Goal: Task Accomplishment & Management: Manage account settings

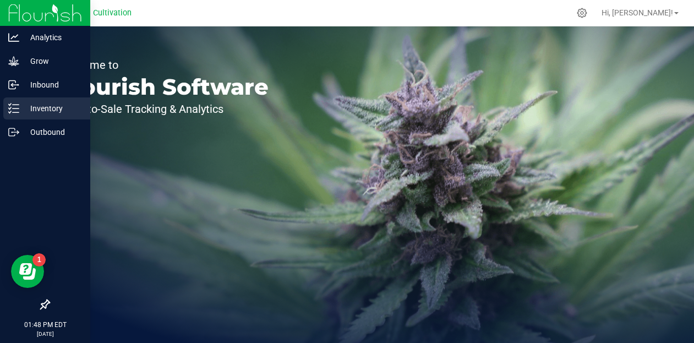
click at [45, 107] on p "Inventory" at bounding box center [52, 108] width 66 height 13
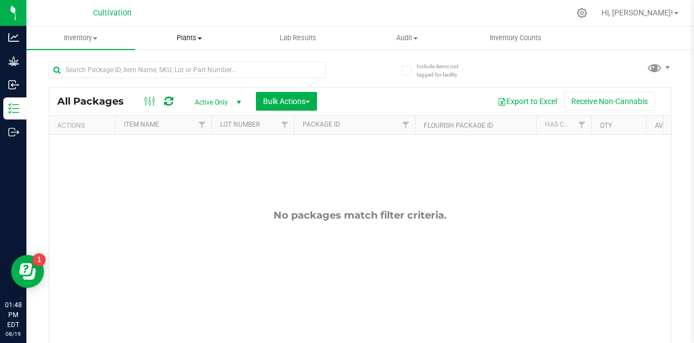
click at [182, 37] on span "Plants" at bounding box center [188, 38] width 107 height 10
click at [182, 67] on span "All plants" at bounding box center [166, 66] width 63 height 9
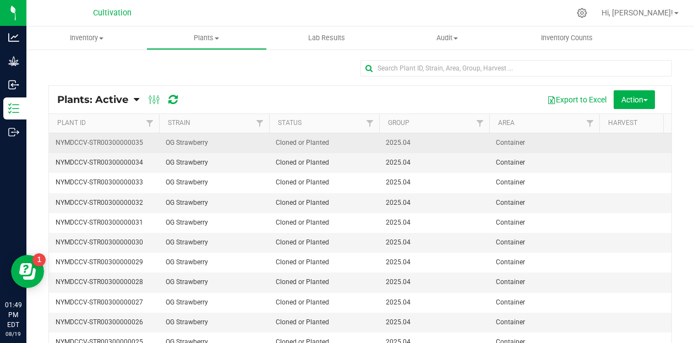
click at [117, 143] on span "NYMDCCV-STR00300000035" at bounding box center [104, 142] width 97 height 10
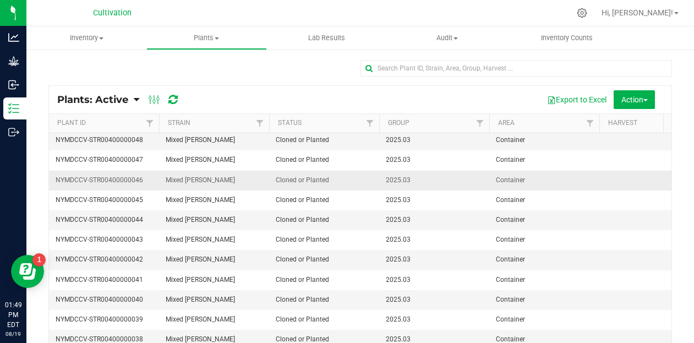
scroll to position [1783, 0]
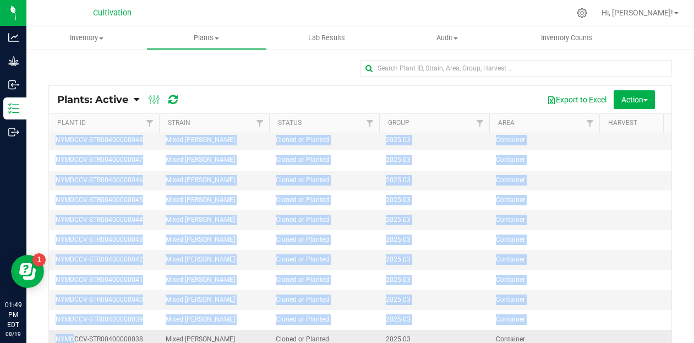
click at [75, 334] on span "NYMDCCV-STR00400000038" at bounding box center [104, 339] width 97 height 10
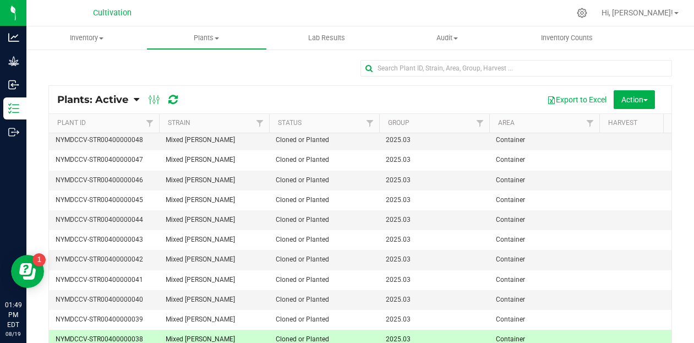
drag, startPoint x: 118, startPoint y: 254, endPoint x: 205, endPoint y: 100, distance: 176.8
click at [205, 100] on div "Export to Excel Action Schedule destroy Destroy plants Bulk destroy CSV" at bounding box center [426, 99] width 473 height 19
click at [135, 102] on icon at bounding box center [136, 100] width 5 height 10
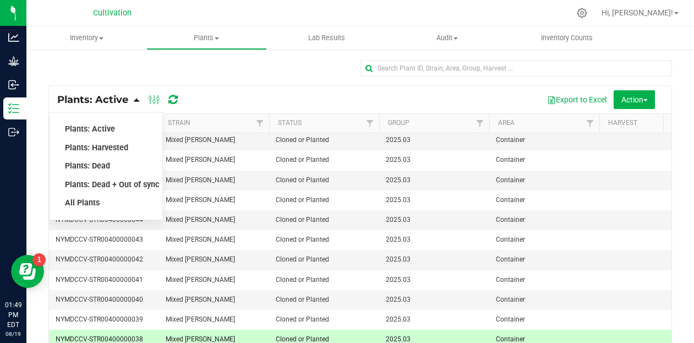
click at [227, 78] on div at bounding box center [359, 72] width 623 height 25
click at [450, 95] on div "Export to Excel Action Schedule destroy Destroy plants Bulk destroy CSV" at bounding box center [426, 99] width 473 height 19
click at [251, 95] on div "Export to Excel Action Schedule destroy Destroy plants Bulk destroy CSV" at bounding box center [426, 99] width 473 height 19
click at [239, 101] on div "Export to Excel Action Schedule destroy Destroy plants Bulk destroy CSV" at bounding box center [426, 99] width 473 height 19
click at [217, 86] on div "Plants: Active Plants: Active Plants: Harvested Plants: Dead Plants: Dead + Out…" at bounding box center [360, 99] width 622 height 27
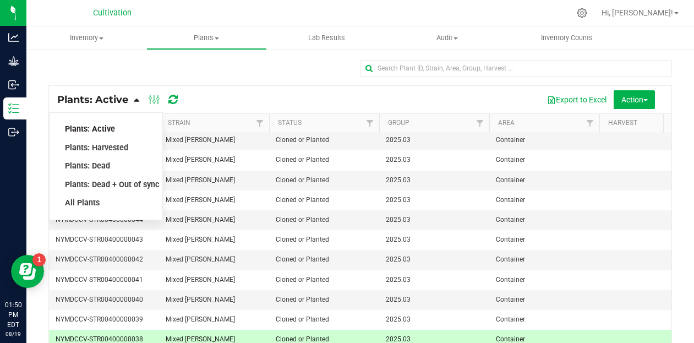
click at [107, 129] on span "Plants: Active" at bounding box center [90, 128] width 50 height 9
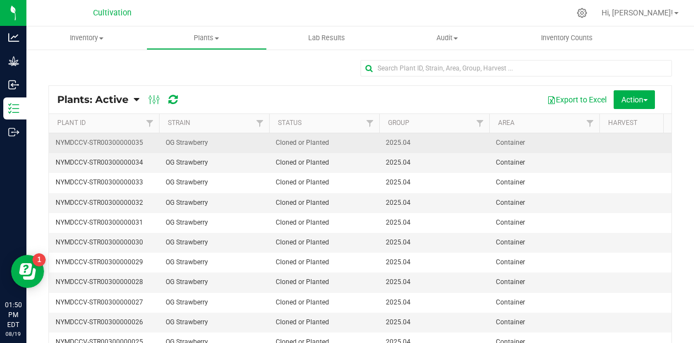
click at [120, 141] on span "NYMDCCV-STR00300000035" at bounding box center [104, 142] width 97 height 10
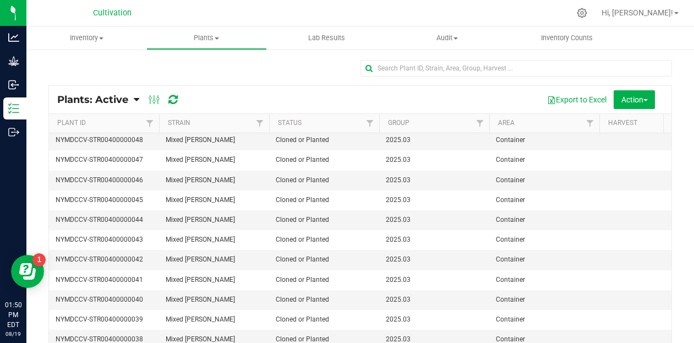
click at [335, 128] on th "Status" at bounding box center [324, 123] width 110 height 19
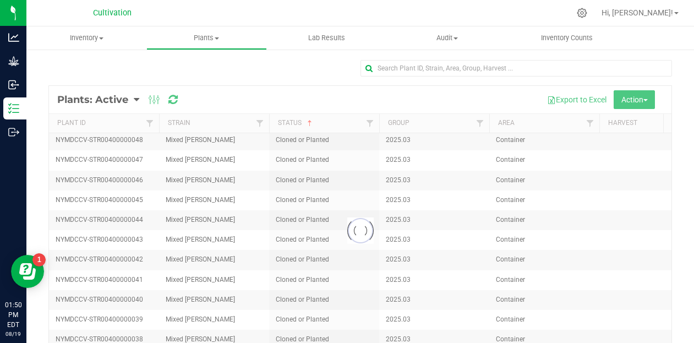
scroll to position [0, 0]
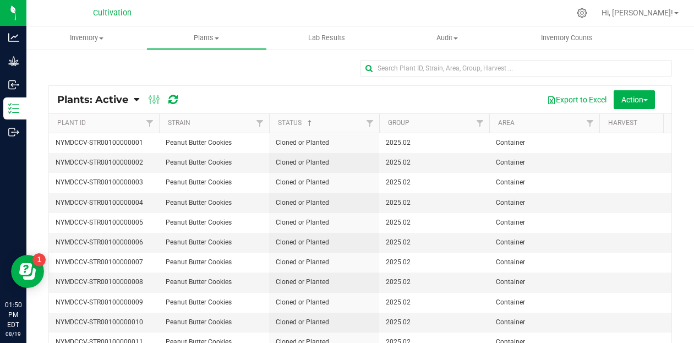
click at [106, 124] on th "Plant ID" at bounding box center [104, 123] width 110 height 19
click at [107, 124] on th "Plant ID" at bounding box center [104, 123] width 110 height 19
click at [453, 41] on span "Audit" at bounding box center [446, 38] width 119 height 10
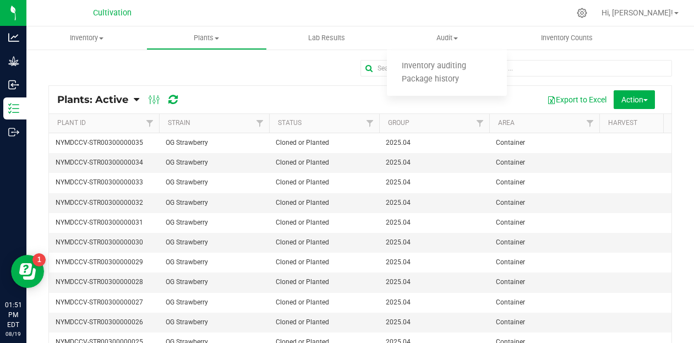
click at [283, 69] on div at bounding box center [359, 72] width 623 height 25
click at [136, 101] on icon at bounding box center [136, 100] width 5 height 10
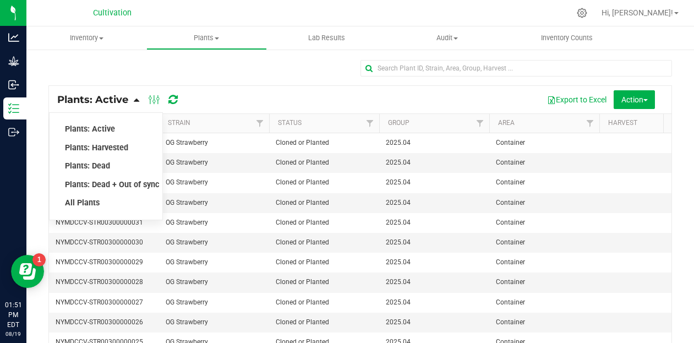
click at [156, 66] on div at bounding box center [359, 72] width 623 height 25
click at [273, 93] on div "Export to Excel Action Schedule destroy Destroy plants Bulk destroy CSV" at bounding box center [426, 99] width 473 height 19
click at [251, 102] on div "Export to Excel Action Schedule destroy Destroy plants Bulk destroy CSV" at bounding box center [426, 99] width 473 height 19
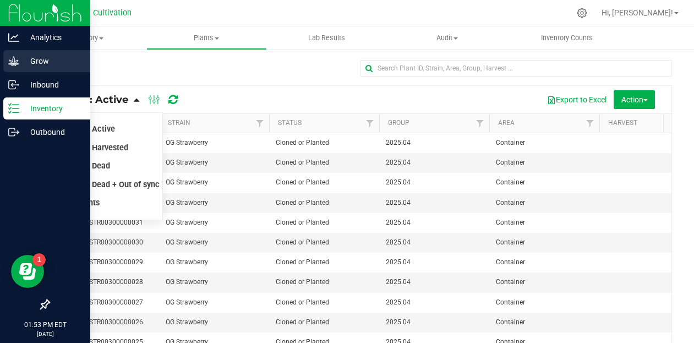
click at [48, 62] on p "Grow" at bounding box center [52, 60] width 66 height 13
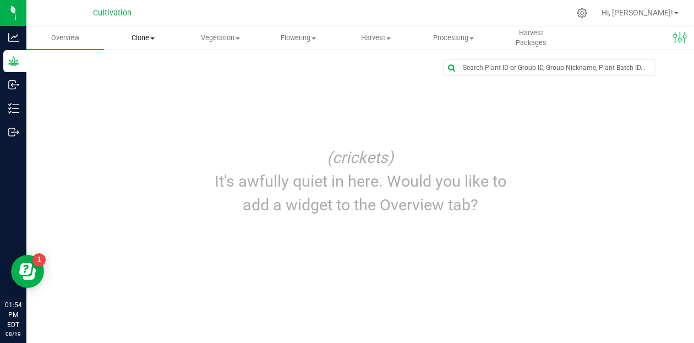
click at [147, 44] on uib-tab-heading "Clone Create plants Cloning groups Cloning plants Apply to plants" at bounding box center [142, 38] width 76 height 22
click at [214, 42] on span "Vegetation" at bounding box center [220, 38] width 76 height 10
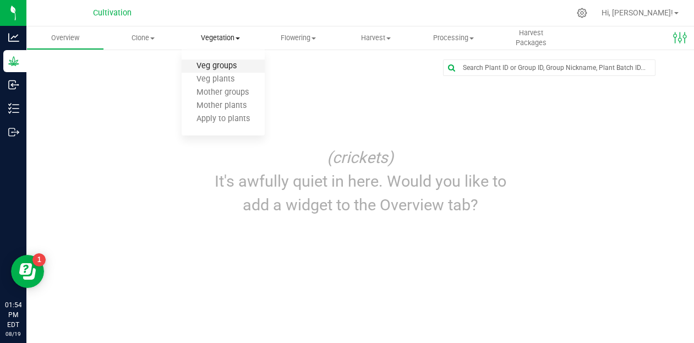
click at [222, 67] on span "Veg groups" at bounding box center [216, 66] width 70 height 9
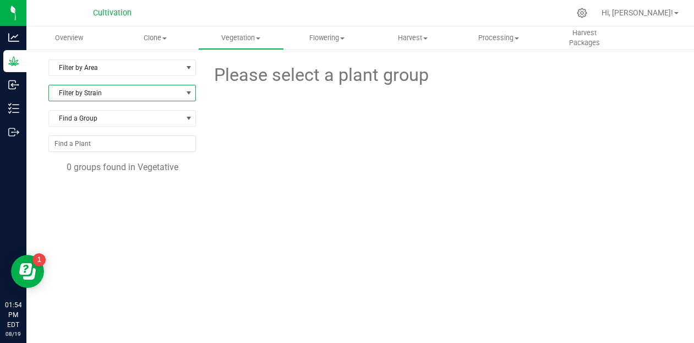
click at [174, 98] on span "Filter by Strain" at bounding box center [115, 92] width 133 height 15
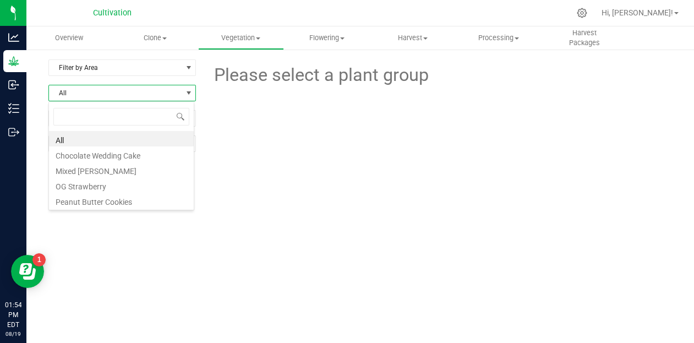
scroll to position [16, 145]
click at [246, 114] on div at bounding box center [438, 128] width 484 height 78
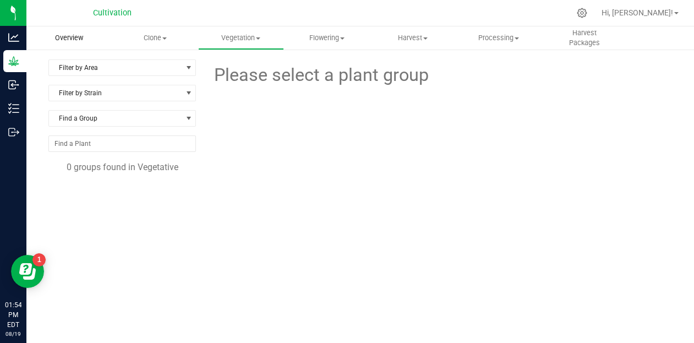
click at [77, 37] on span "Overview" at bounding box center [69, 38] width 58 height 10
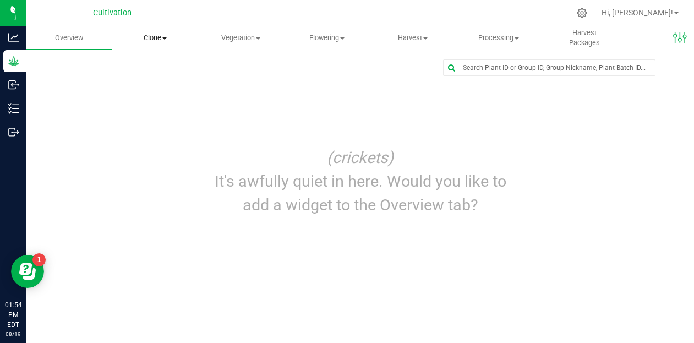
click at [165, 42] on span "Clone" at bounding box center [155, 38] width 85 height 10
click at [256, 33] on span "Vegetation" at bounding box center [241, 38] width 85 height 10
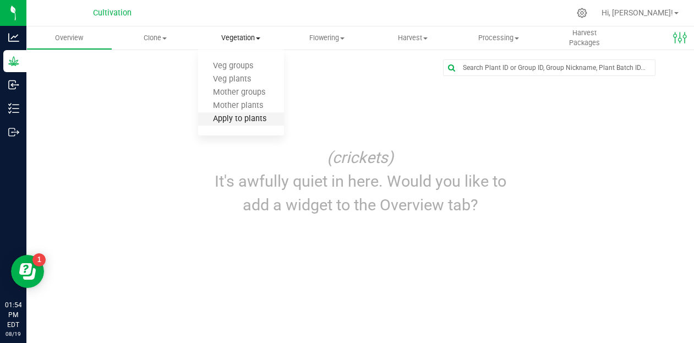
click at [241, 120] on span "Apply to plants" at bounding box center [239, 118] width 83 height 9
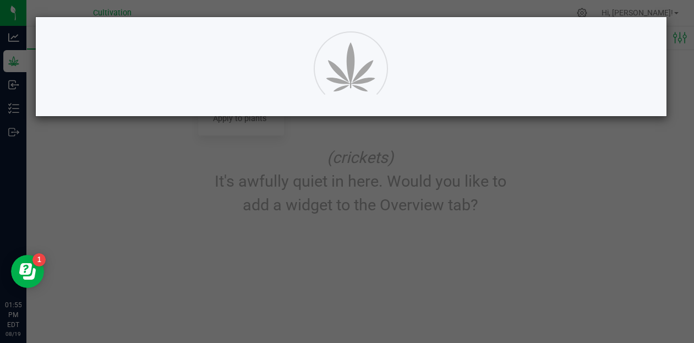
click at [273, 277] on ngb-modal-window at bounding box center [351, 171] width 702 height 343
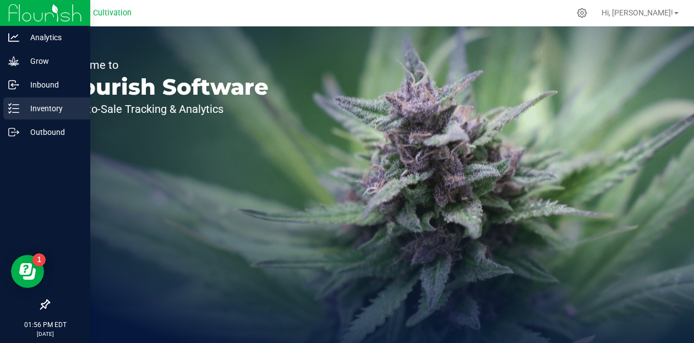
click at [53, 109] on p "Inventory" at bounding box center [52, 108] width 66 height 13
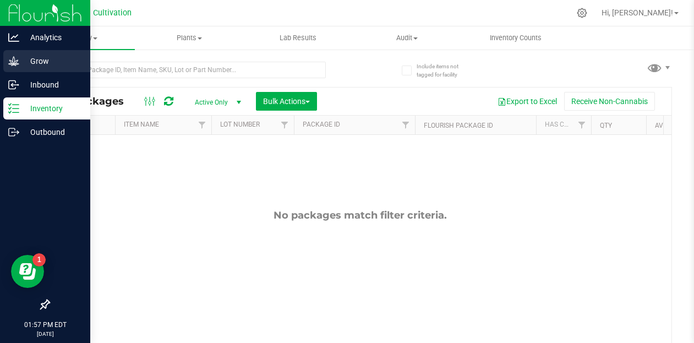
click at [45, 58] on p "Grow" at bounding box center [52, 60] width 66 height 13
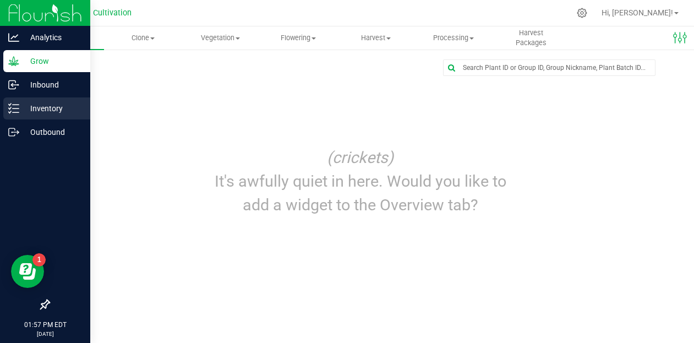
click at [43, 112] on p "Inventory" at bounding box center [52, 108] width 66 height 13
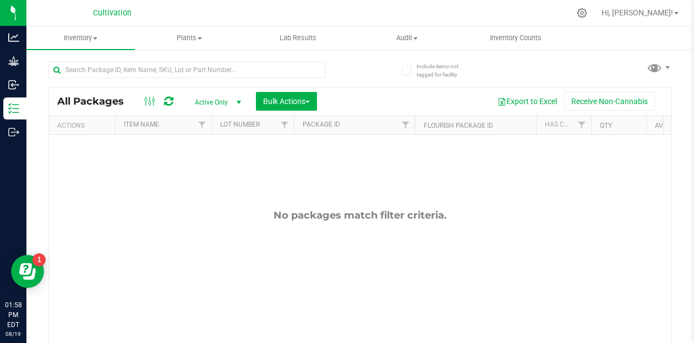
click at [221, 98] on span "Active Only" at bounding box center [215, 102] width 60 height 15
click at [119, 170] on div "No packages match filter criteria." at bounding box center [360, 280] width 622 height 290
click at [199, 41] on span "Plants" at bounding box center [188, 38] width 107 height 10
click at [182, 64] on span "All plants" at bounding box center [166, 66] width 63 height 9
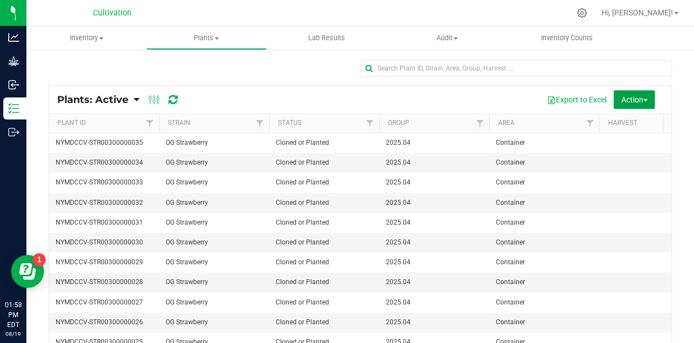
click at [636, 98] on span "Action" at bounding box center [634, 99] width 26 height 9
click at [456, 89] on div "Plants: Active Plants: Active Plants: Harvested Plants: Dead Plants: Dead + Out…" at bounding box center [360, 99] width 622 height 27
click at [139, 100] on icon at bounding box center [136, 100] width 5 height 10
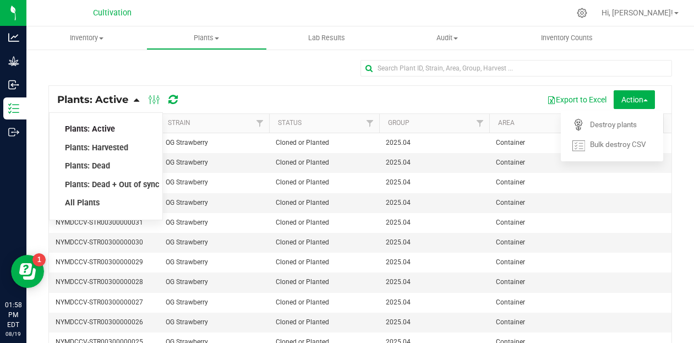
click at [113, 129] on span "Plants: Active" at bounding box center [90, 128] width 50 height 9
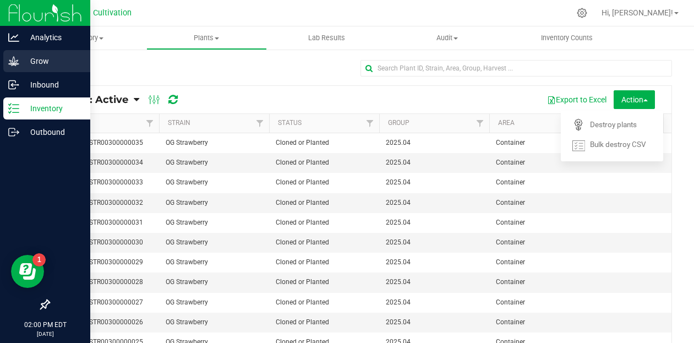
click at [37, 61] on p "Grow" at bounding box center [52, 60] width 66 height 13
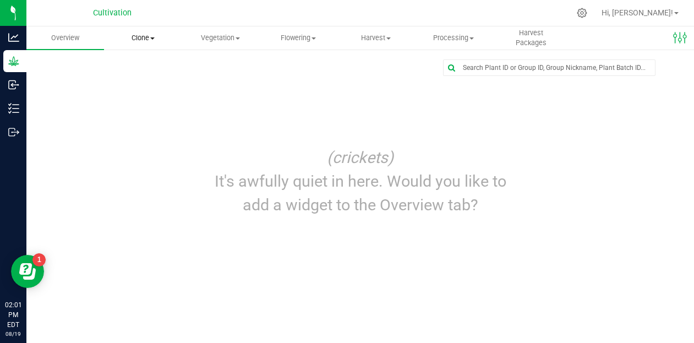
click at [140, 40] on span "Clone" at bounding box center [142, 38] width 76 height 10
click at [232, 41] on span "Vegetation" at bounding box center [220, 38] width 76 height 10
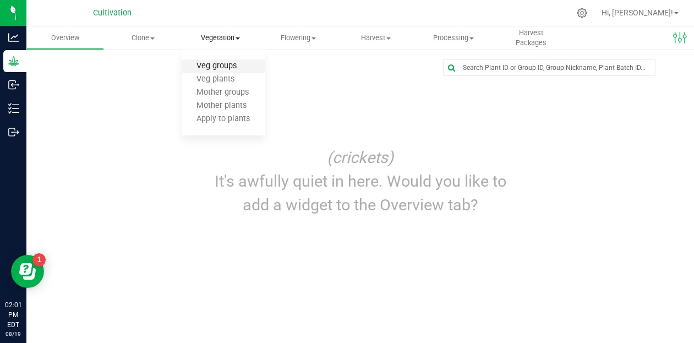
click at [230, 66] on span "Veg groups" at bounding box center [216, 66] width 70 height 9
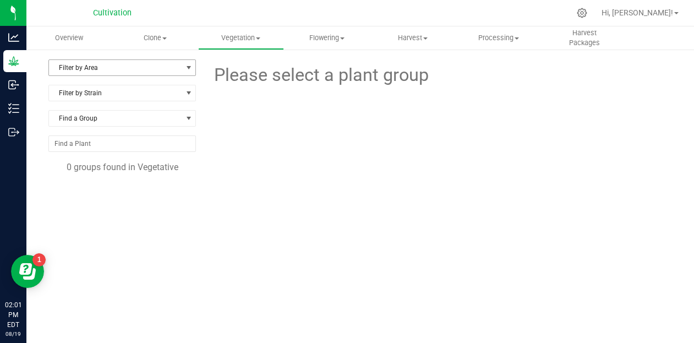
click at [171, 70] on span "Filter by Area" at bounding box center [115, 67] width 133 height 15
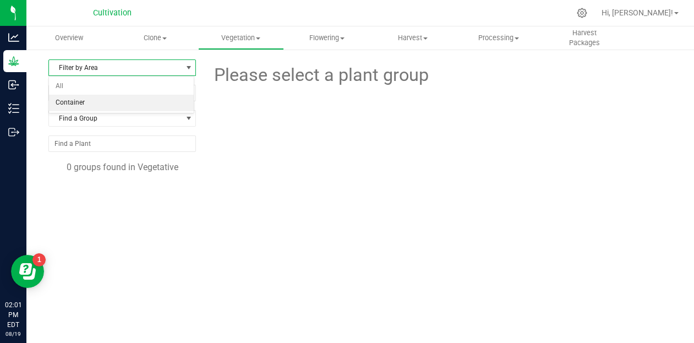
click at [136, 106] on li "Container" at bounding box center [121, 103] width 145 height 16
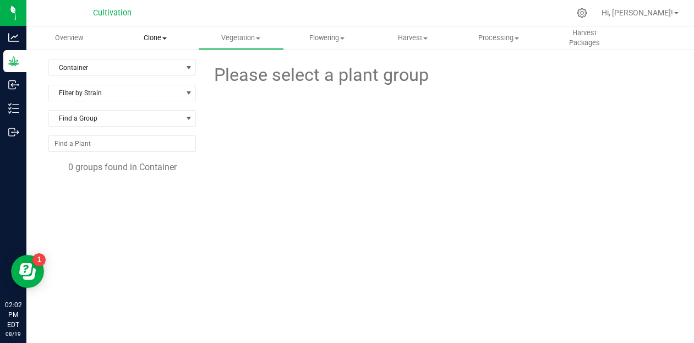
click at [147, 39] on span "Clone" at bounding box center [155, 38] width 85 height 10
click at [81, 39] on span "Overview" at bounding box center [69, 38] width 58 height 10
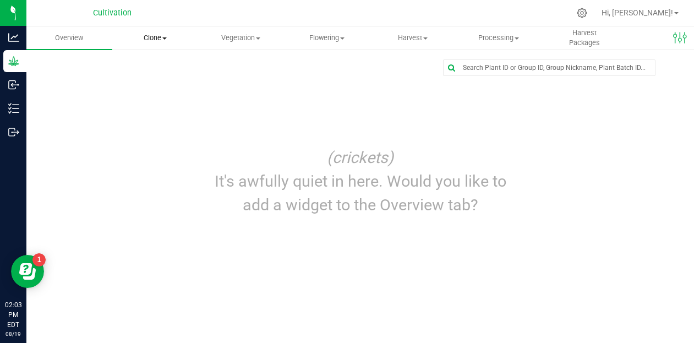
click at [154, 38] on span "Clone" at bounding box center [155, 38] width 85 height 10
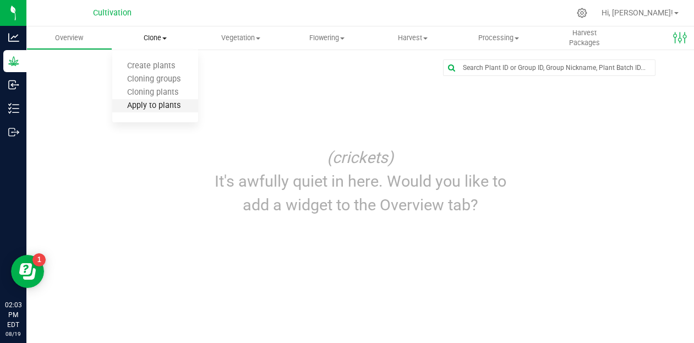
click at [151, 106] on span "Apply to plants" at bounding box center [153, 105] width 83 height 9
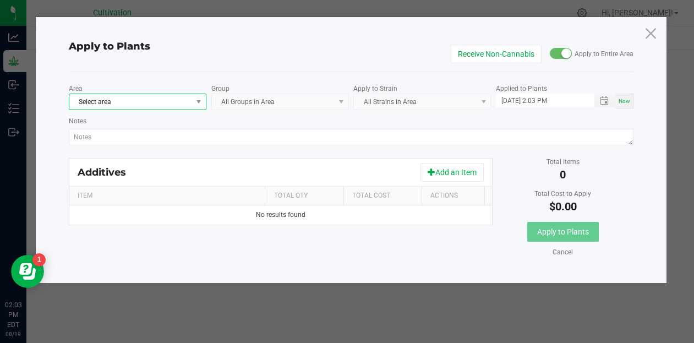
click at [179, 106] on span "Select area" at bounding box center [130, 101] width 123 height 15
click at [154, 148] on li "Container" at bounding box center [137, 147] width 136 height 15
click at [395, 97] on kendo-dropdownlist "All Strains in Area" at bounding box center [421, 101] width 137 height 16
click at [486, 102] on kendo-dropdownlist "All Strains in Area" at bounding box center [421, 101] width 137 height 16
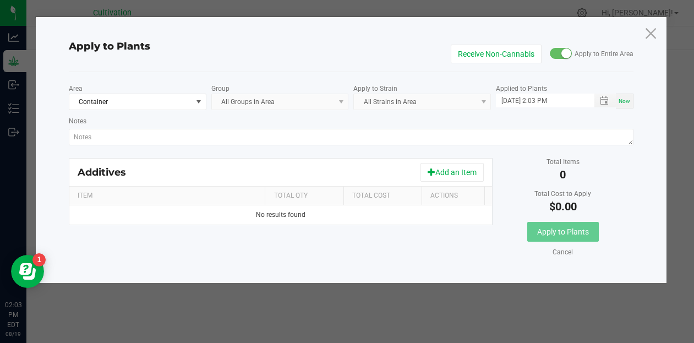
click at [247, 104] on kendo-dropdownlist "All Groups in Area" at bounding box center [279, 101] width 137 height 16
click at [343, 102] on kendo-dropdownlist "All Groups in Area" at bounding box center [279, 101] width 137 height 16
click at [196, 103] on span at bounding box center [198, 101] width 9 height 9
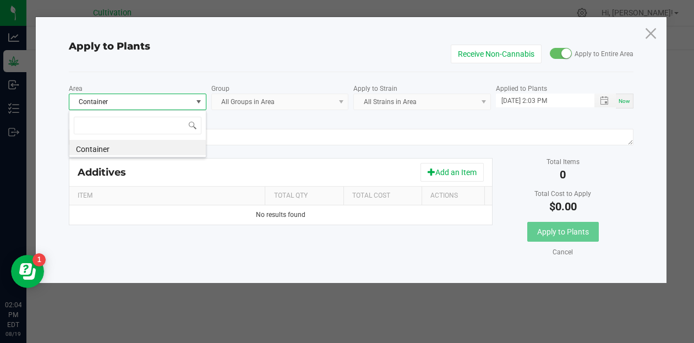
click at [203, 136] on span at bounding box center [137, 125] width 136 height 26
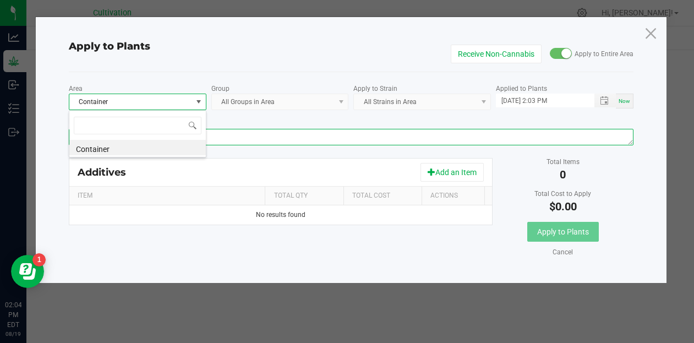
click at [229, 133] on textarea "Notes" at bounding box center [351, 137] width 564 height 16
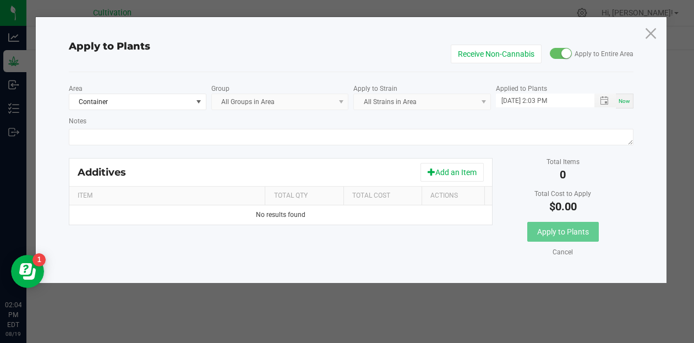
click at [408, 101] on kendo-dropdownlist "All Strains in Area" at bounding box center [421, 101] width 137 height 16
click at [441, 174] on button "Add an Item" at bounding box center [451, 172] width 63 height 19
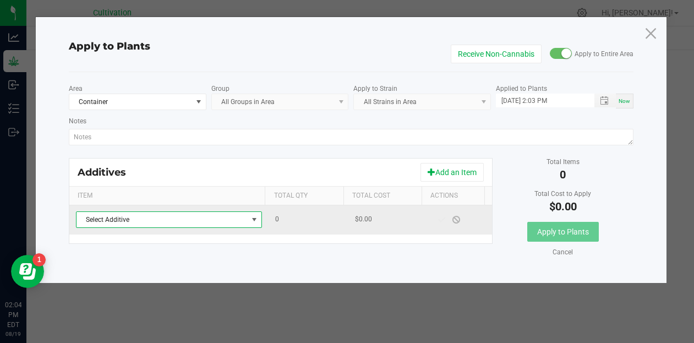
click at [226, 216] on span "Select Additive" at bounding box center [161, 219] width 171 height 15
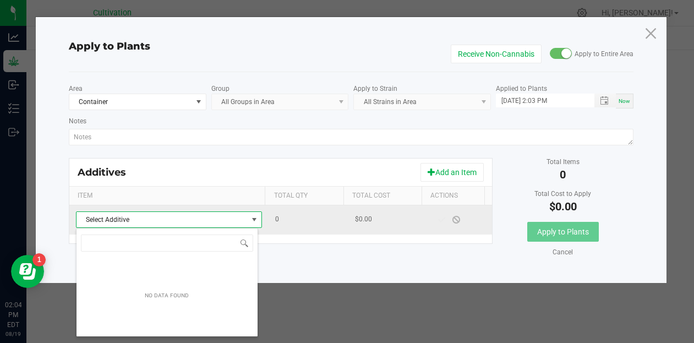
scroll to position [16, 182]
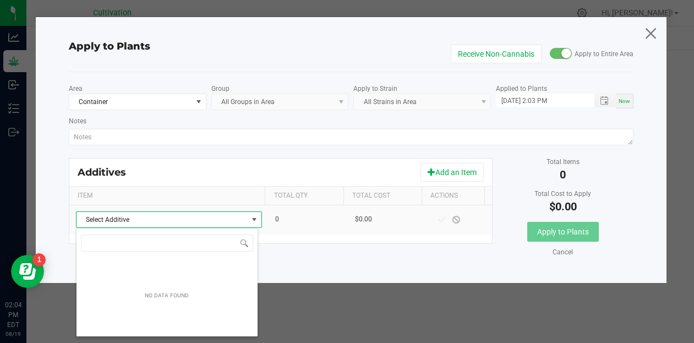
click at [653, 31] on icon at bounding box center [650, 33] width 15 height 26
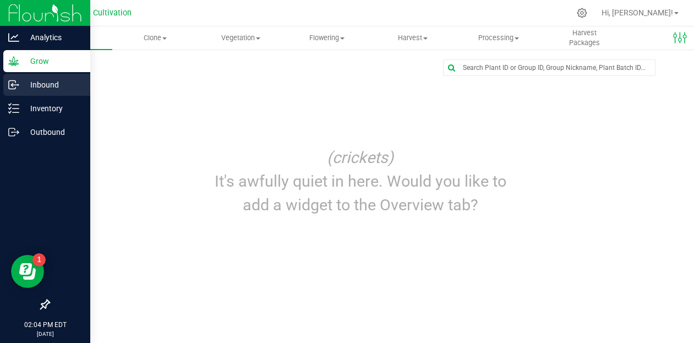
click at [9, 81] on icon at bounding box center [13, 84] width 11 height 11
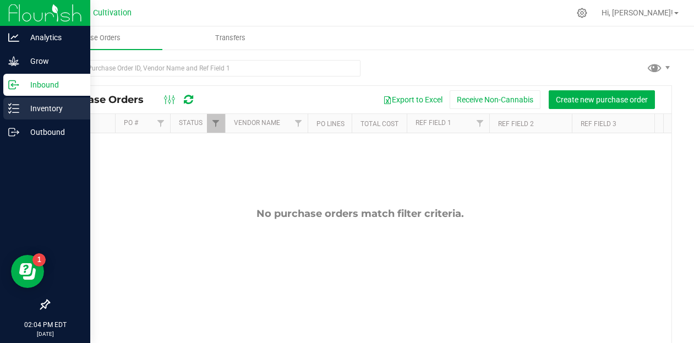
click at [43, 109] on p "Inventory" at bounding box center [52, 108] width 66 height 13
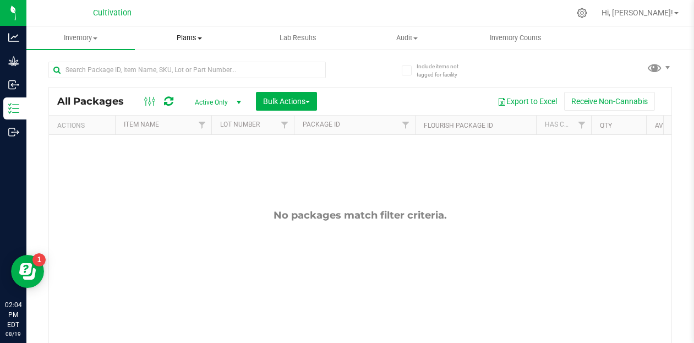
click at [190, 40] on span "Plants" at bounding box center [188, 38] width 107 height 10
click at [182, 65] on span "All plants" at bounding box center [166, 66] width 63 height 9
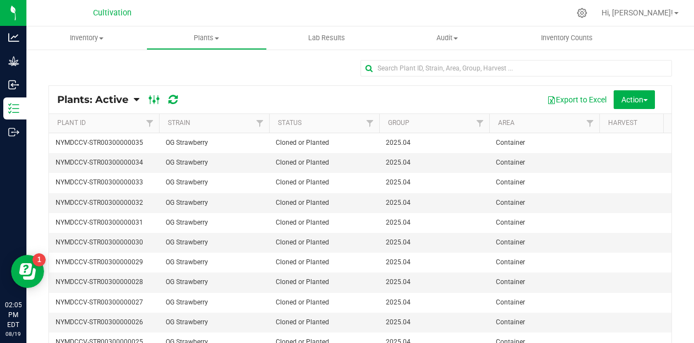
click at [157, 100] on ellipse at bounding box center [158, 98] width 3 height 3
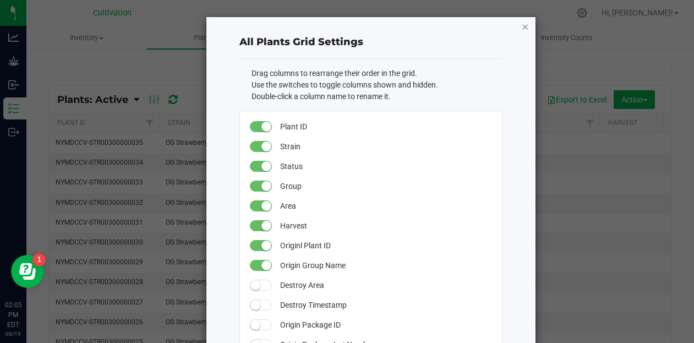
click at [521, 26] on icon "button" at bounding box center [525, 26] width 8 height 13
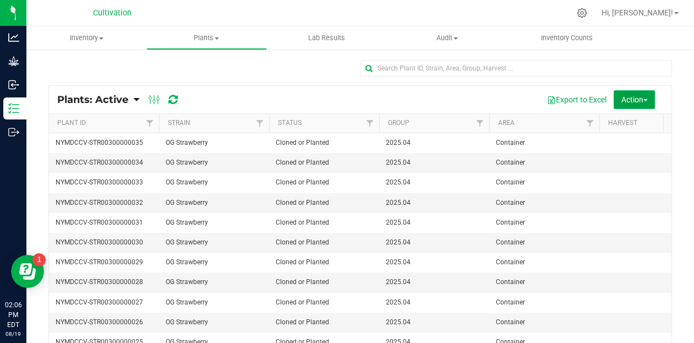
click at [634, 95] on span "Action" at bounding box center [634, 99] width 26 height 9
click at [489, 94] on div "Export to Excel Action Schedule destroy Destroy plants Bulk destroy CSV" at bounding box center [426, 99] width 473 height 19
click at [225, 99] on div "Export to Excel Action Schedule destroy Destroy plants Bulk destroy CSV" at bounding box center [426, 99] width 473 height 19
click at [151, 100] on icon at bounding box center [154, 99] width 12 height 13
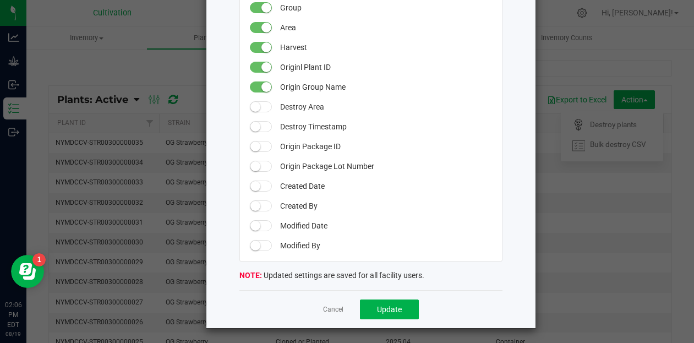
scroll to position [180, 0]
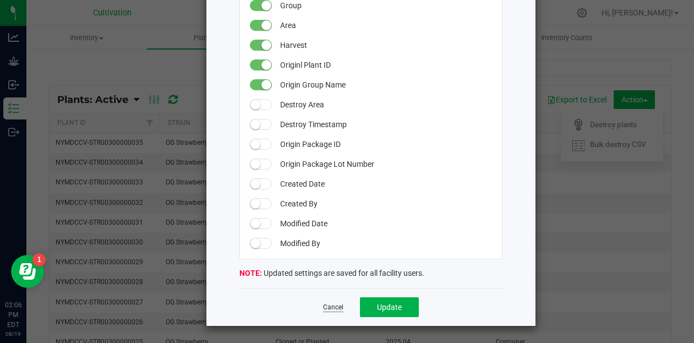
click at [326, 302] on link "Cancel" at bounding box center [333, 306] width 20 height 9
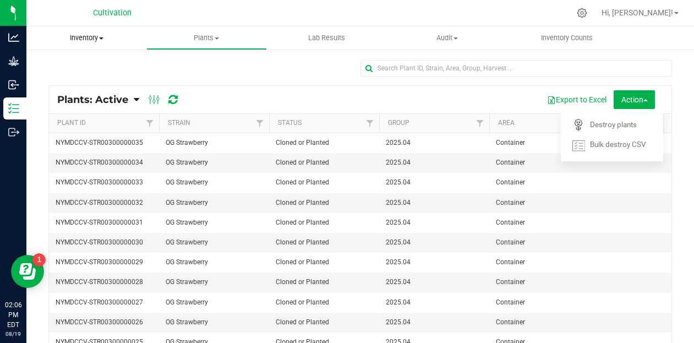
click at [103, 44] on uib-tab-heading "Inventory All packages All inventory Waste log Create inventory" at bounding box center [86, 37] width 120 height 23
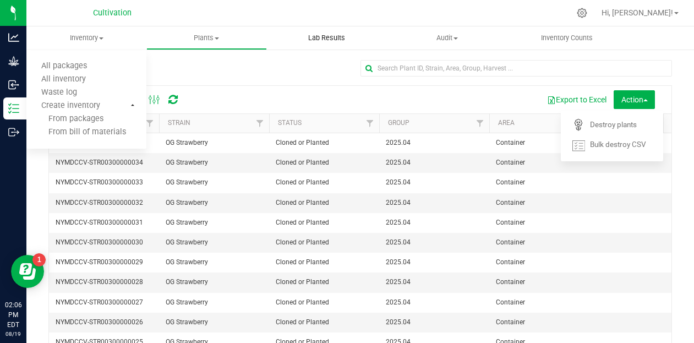
click at [315, 39] on span "Lab Results" at bounding box center [326, 38] width 67 height 10
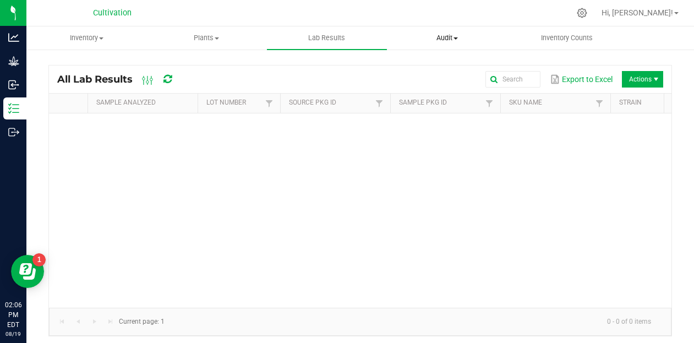
click at [460, 40] on span "Audit" at bounding box center [446, 38] width 119 height 10
click at [445, 65] on span "Inventory auditing" at bounding box center [434, 66] width 94 height 9
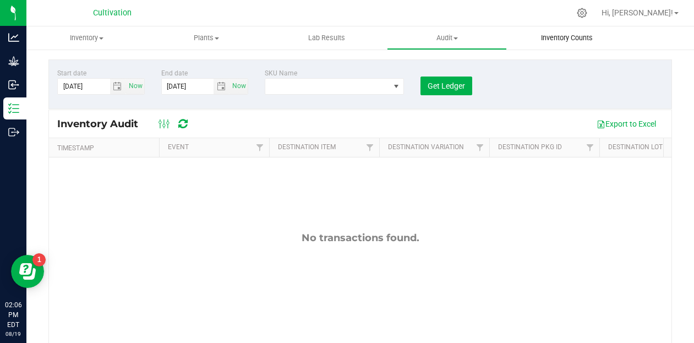
click at [568, 38] on span "Inventory Counts" at bounding box center [566, 38] width 81 height 10
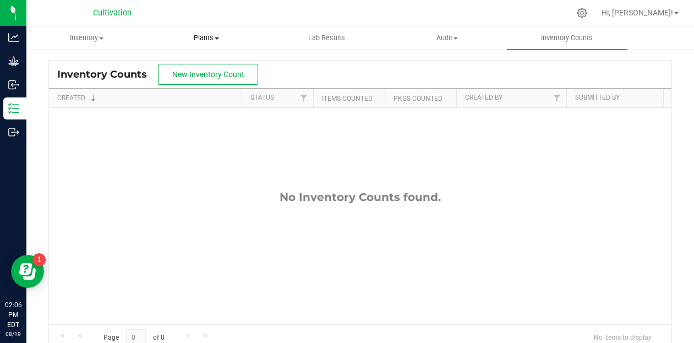
click at [214, 41] on span "Plants" at bounding box center [206, 38] width 119 height 10
click at [207, 65] on span "All plants" at bounding box center [177, 66] width 63 height 9
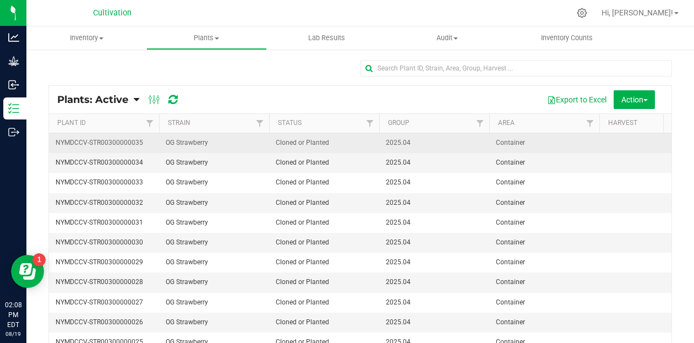
click at [523, 141] on span "Container" at bounding box center [544, 142] width 97 height 10
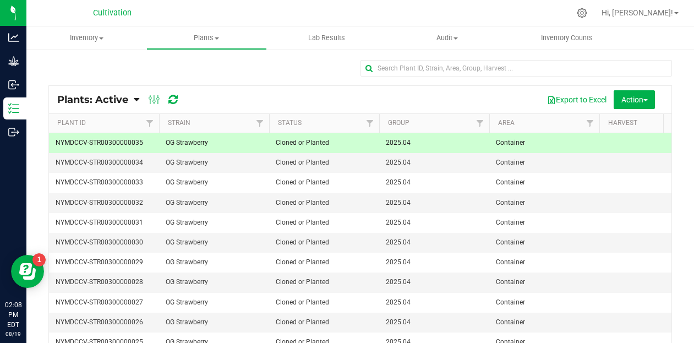
click at [516, 143] on span "Container" at bounding box center [544, 142] width 97 height 10
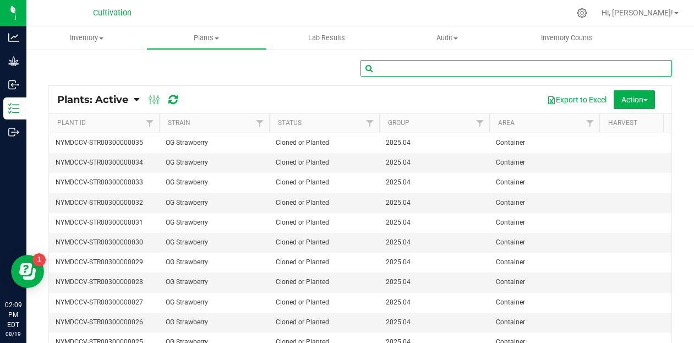
click at [434, 70] on input "text" at bounding box center [516, 68] width 312 height 16
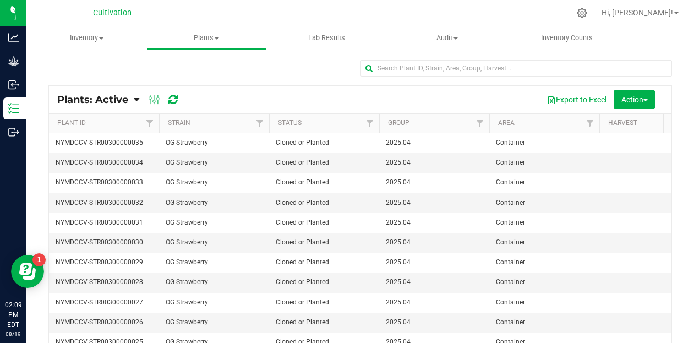
click at [230, 69] on div at bounding box center [359, 72] width 623 height 25
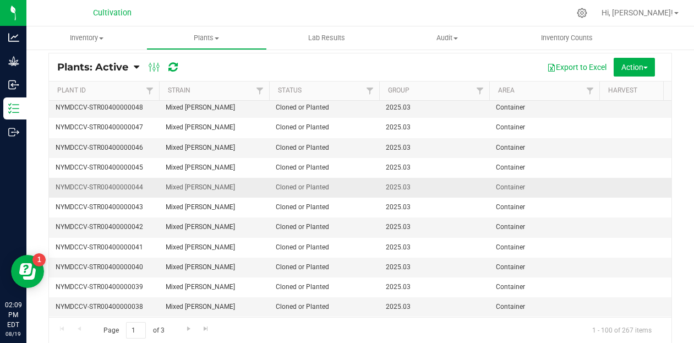
scroll to position [49, 0]
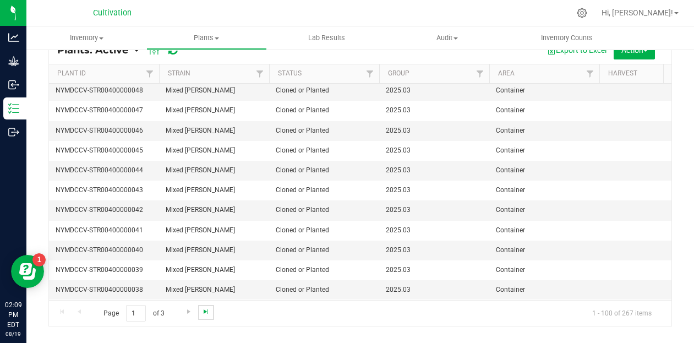
click at [203, 312] on span "Go to the last page" at bounding box center [205, 311] width 9 height 9
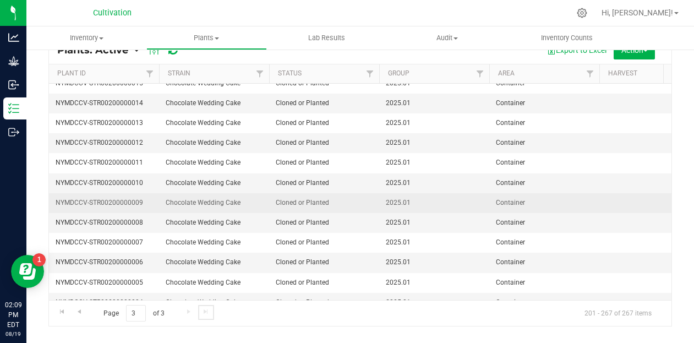
scroll to position [1126, 0]
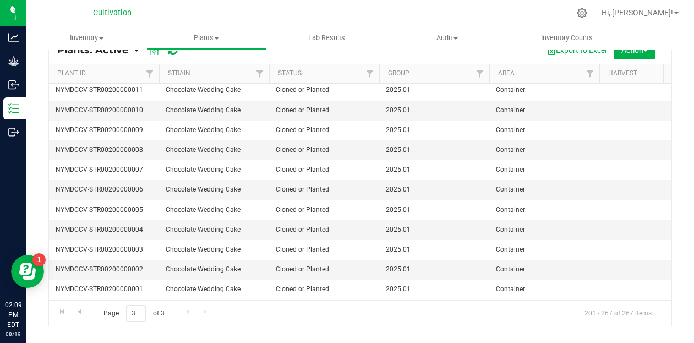
click at [205, 310] on div "Page 3 of 3 201 - 267 of 267 items" at bounding box center [360, 313] width 622 height 26
click at [61, 310] on span "Go to the first page" at bounding box center [62, 311] width 9 height 9
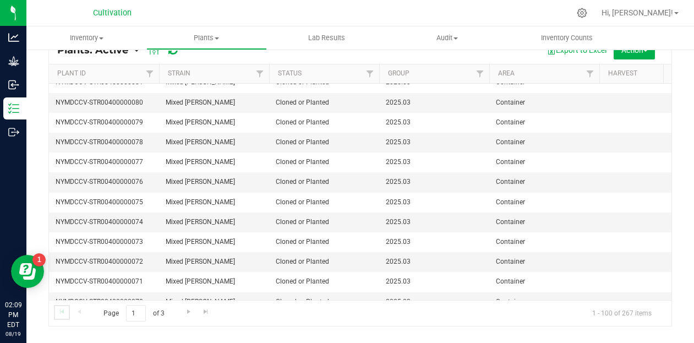
scroll to position [0, 0]
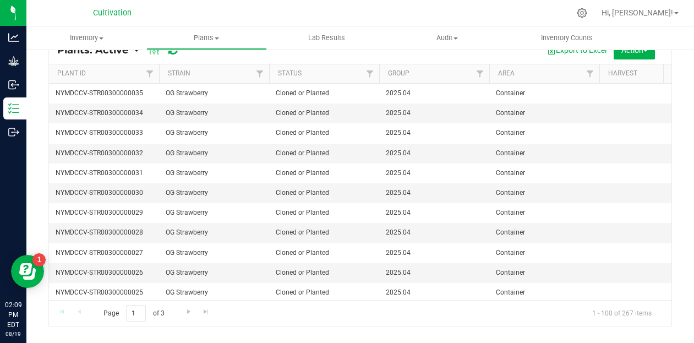
click at [61, 310] on div "Page 1 of 3 1 - 100 of 267 items" at bounding box center [360, 313] width 622 height 26
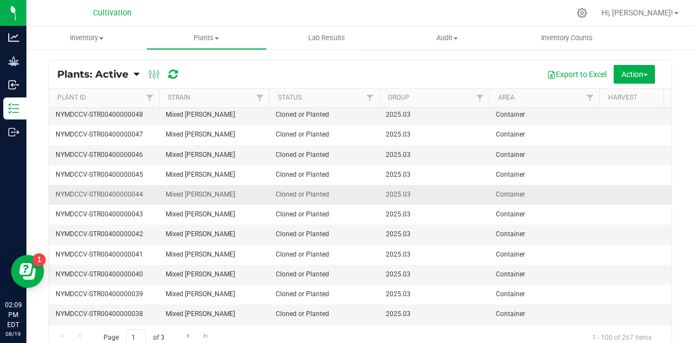
scroll to position [49, 0]
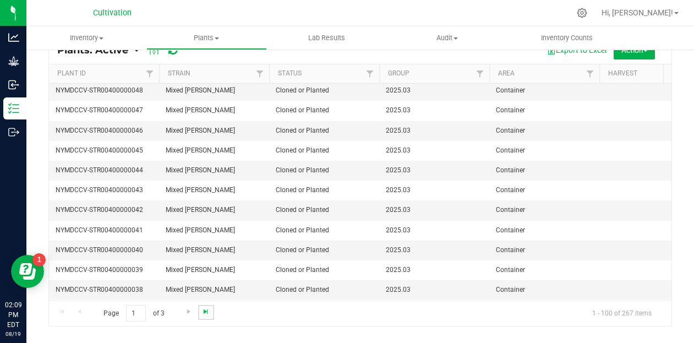
click at [205, 312] on span "Go to the last page" at bounding box center [205, 311] width 9 height 9
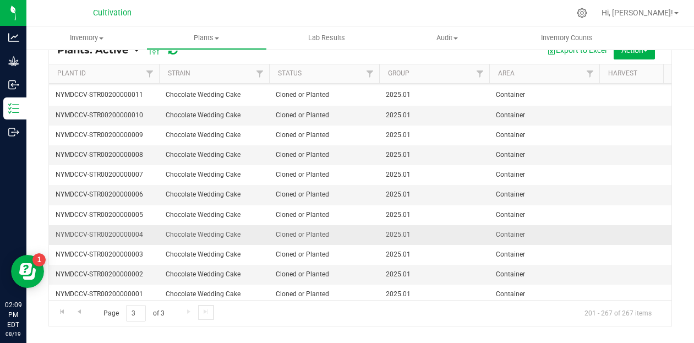
scroll to position [1126, 0]
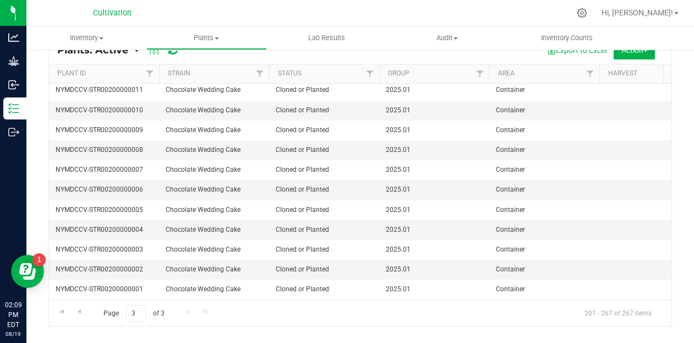
click at [209, 310] on div "Page 3 of 3 201 - 267 of 267 items" at bounding box center [360, 313] width 622 height 26
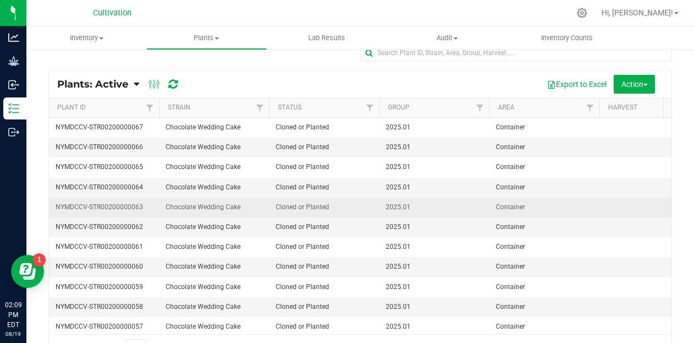
scroll to position [0, 0]
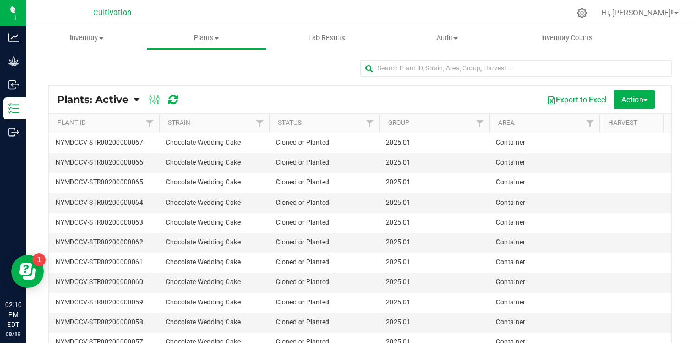
click at [138, 100] on icon at bounding box center [136, 100] width 5 height 10
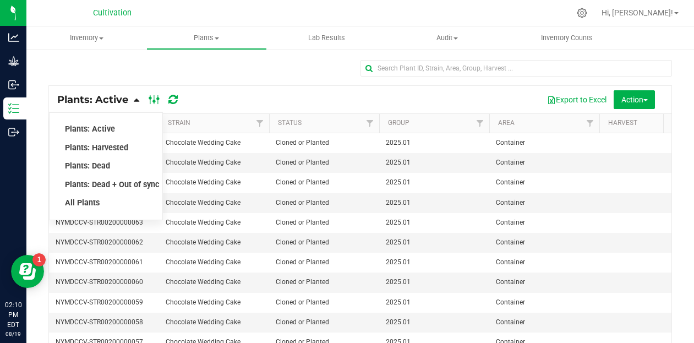
click at [157, 100] on ellipse at bounding box center [158, 98] width 3 height 3
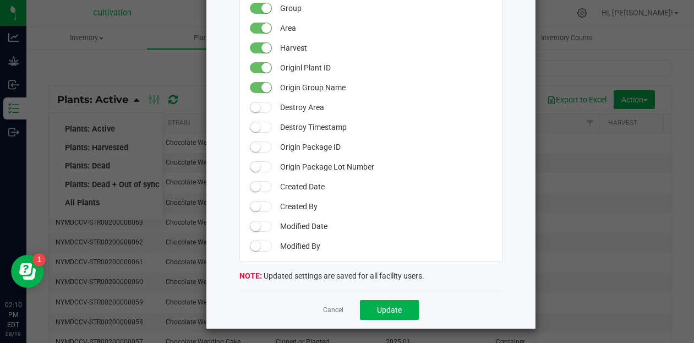
scroll to position [180, 0]
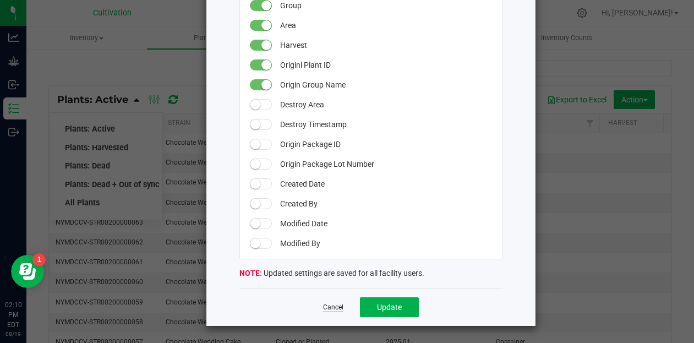
click at [330, 308] on link "Cancel" at bounding box center [333, 306] width 20 height 9
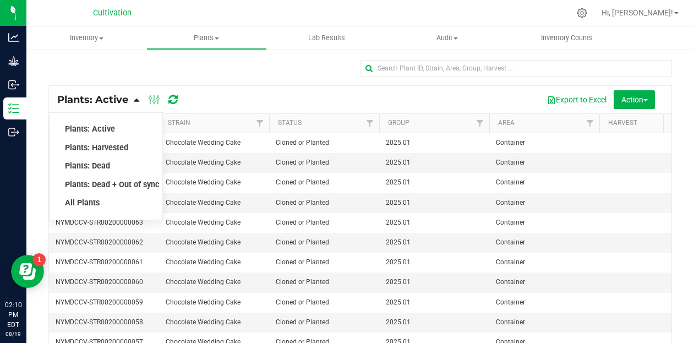
click at [239, 78] on div at bounding box center [359, 72] width 623 height 25
click at [156, 100] on icon at bounding box center [154, 99] width 12 height 13
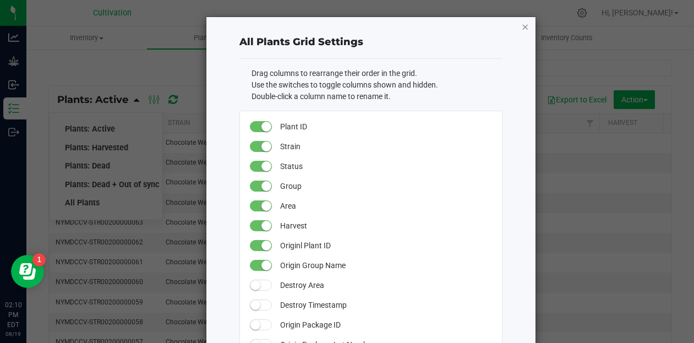
click at [522, 27] on icon "button" at bounding box center [525, 26] width 8 height 13
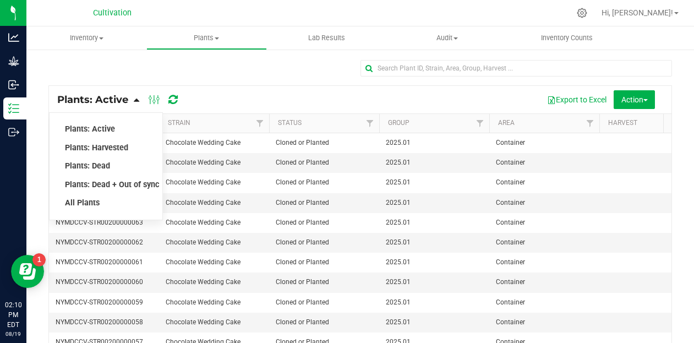
click at [238, 73] on div at bounding box center [359, 72] width 623 height 25
click at [105, 127] on span "Plants: Active" at bounding box center [90, 128] width 50 height 9
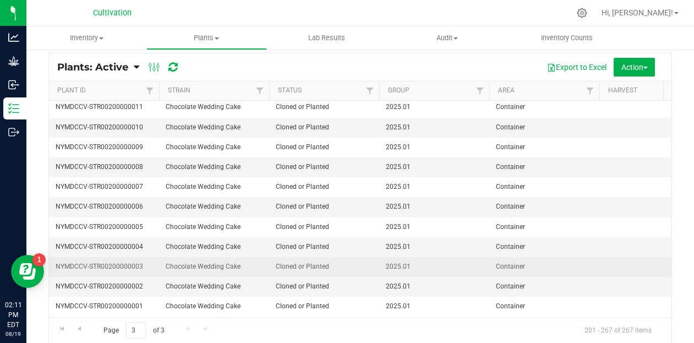
scroll to position [49, 0]
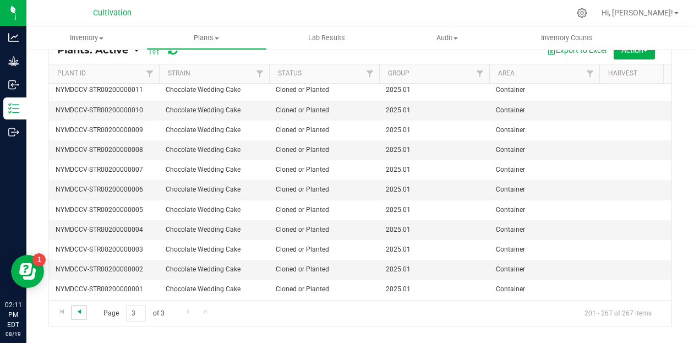
click at [79, 313] on span "Go to the previous page" at bounding box center [79, 311] width 9 height 9
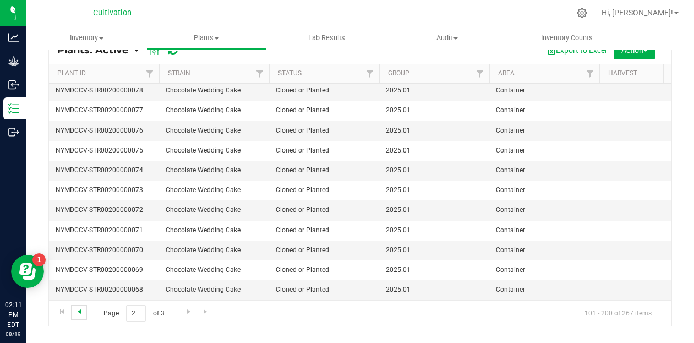
click at [79, 310] on span "Go to the previous page" at bounding box center [79, 311] width 9 height 9
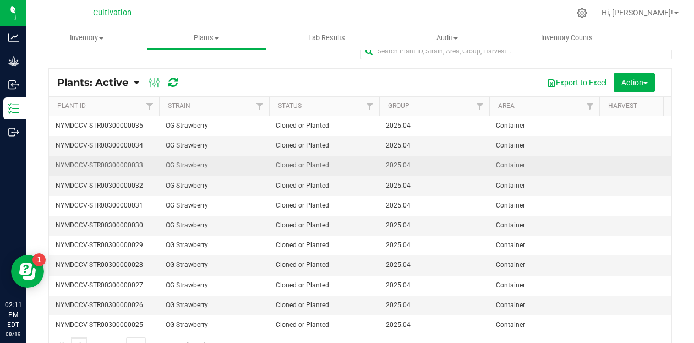
scroll to position [0, 0]
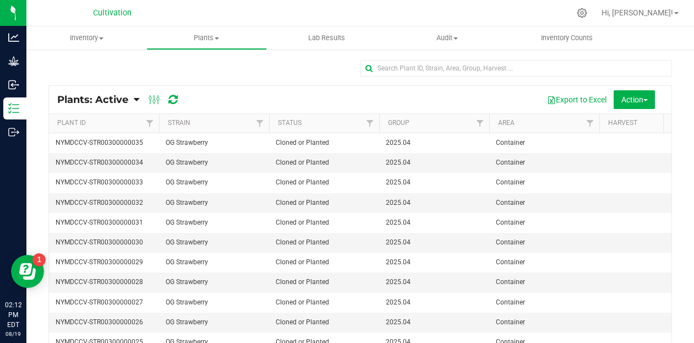
click at [136, 98] on icon at bounding box center [136, 100] width 5 height 10
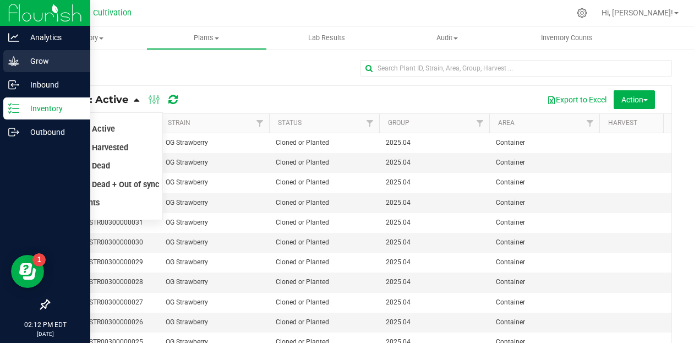
click at [43, 57] on p "Grow" at bounding box center [52, 60] width 66 height 13
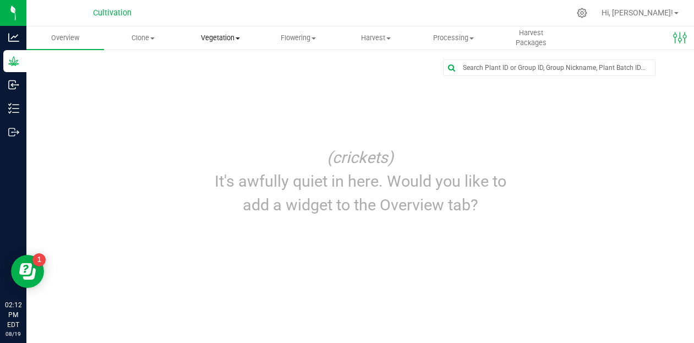
click at [236, 37] on span at bounding box center [237, 38] width 4 height 2
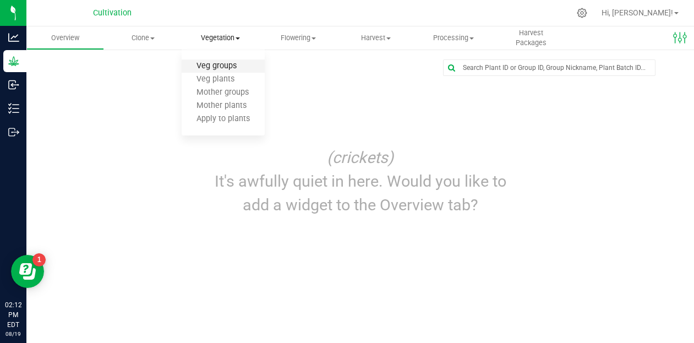
click at [236, 69] on span "Veg groups" at bounding box center [216, 66] width 70 height 9
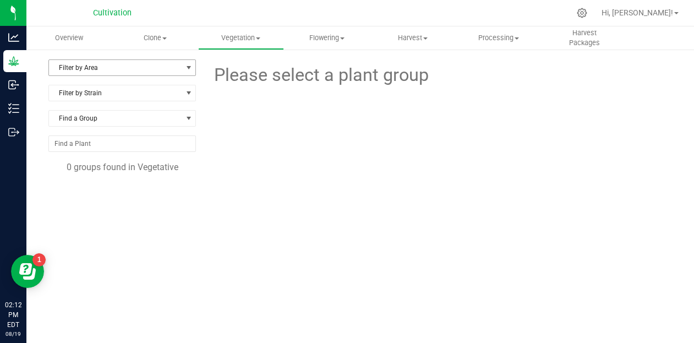
click at [118, 67] on span "Filter by Area" at bounding box center [115, 67] width 133 height 15
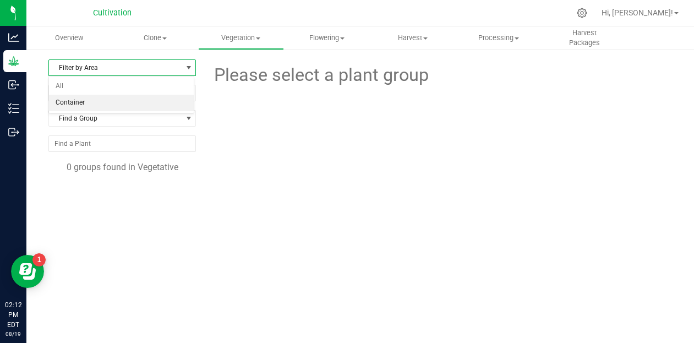
click at [101, 105] on li "Container" at bounding box center [121, 103] width 145 height 16
click at [119, 92] on span "Filter by Strain" at bounding box center [115, 92] width 133 height 15
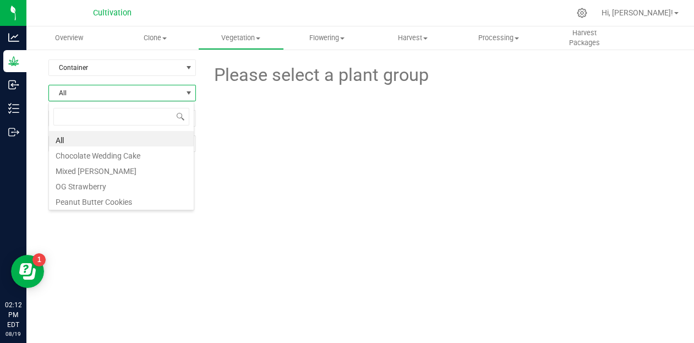
scroll to position [16, 145]
click at [224, 145] on div at bounding box center [438, 128] width 484 height 78
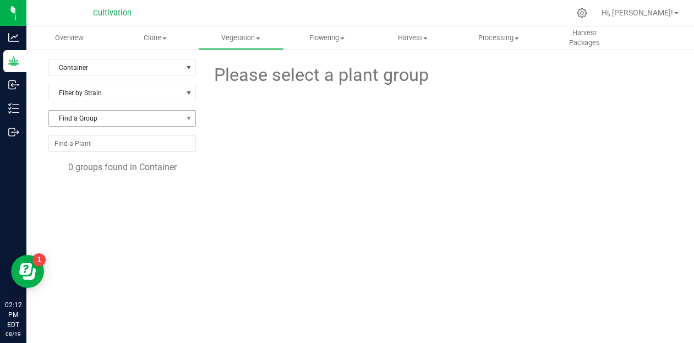
click at [152, 126] on div "Find a Group" at bounding box center [121, 122] width 147 height 25
click at [145, 94] on span "Filter by Strain" at bounding box center [115, 92] width 133 height 15
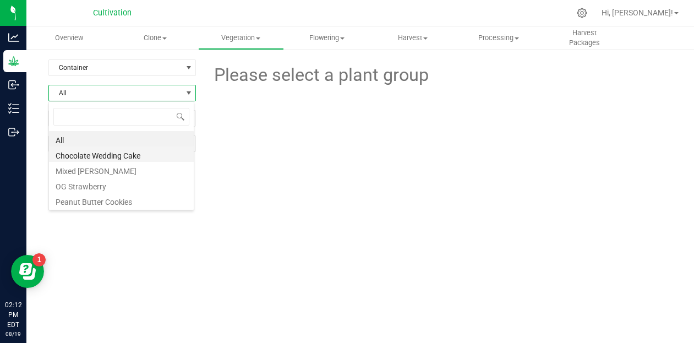
click at [119, 156] on li "Chocolate Wedding Cake" at bounding box center [121, 153] width 145 height 15
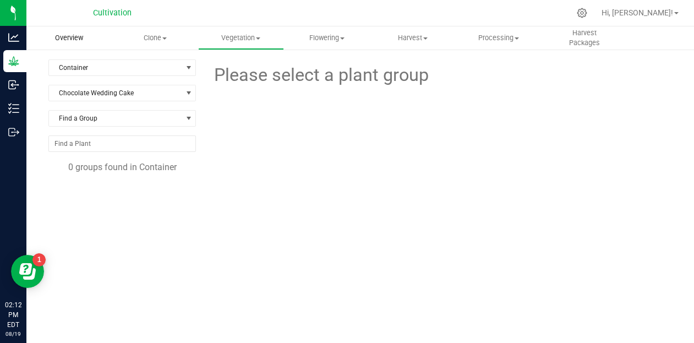
click at [72, 40] on span "Overview" at bounding box center [69, 38] width 58 height 10
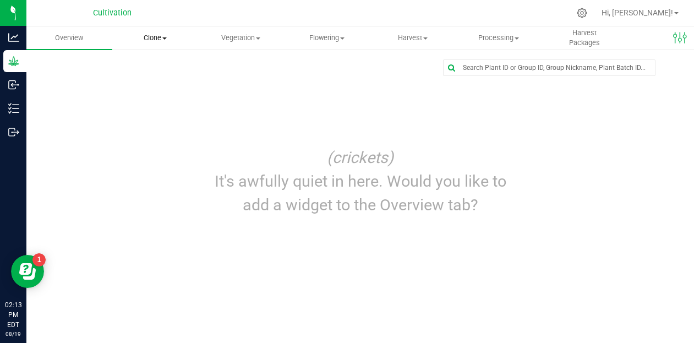
click at [161, 43] on uib-tab-heading "Clone Create plants Cloning groups Cloning plants Apply to plants" at bounding box center [155, 38] width 85 height 22
click at [225, 42] on span "Vegetation" at bounding box center [241, 38] width 85 height 10
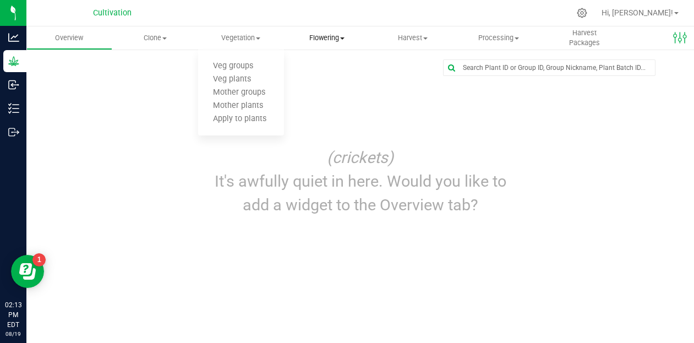
click at [329, 35] on span "Flowering" at bounding box center [326, 38] width 85 height 10
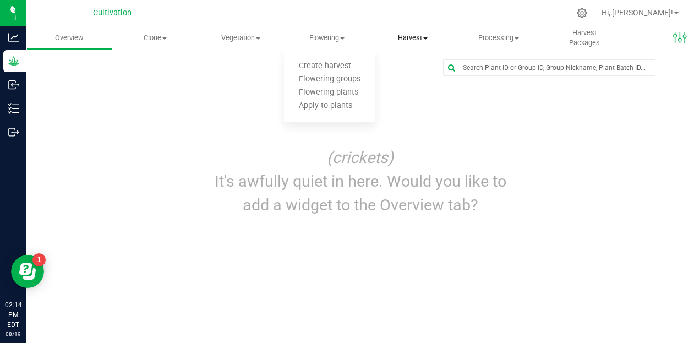
click at [419, 41] on span "Harvest" at bounding box center [412, 38] width 85 height 10
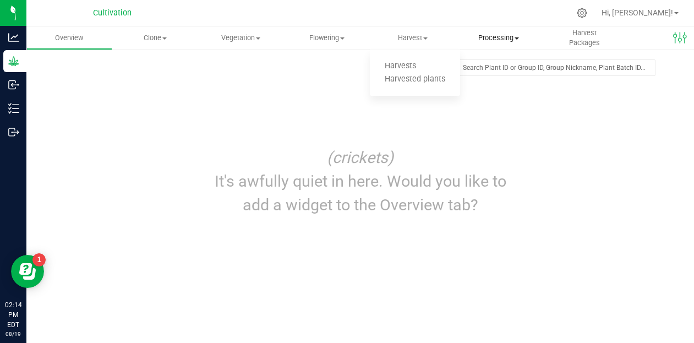
click at [505, 37] on span "Processing" at bounding box center [498, 38] width 85 height 10
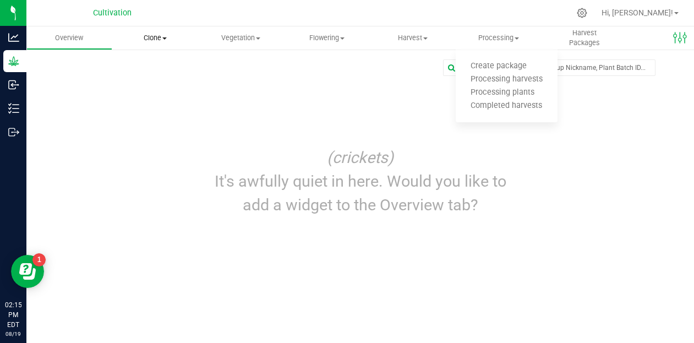
click at [169, 42] on span "Clone" at bounding box center [155, 38] width 85 height 10
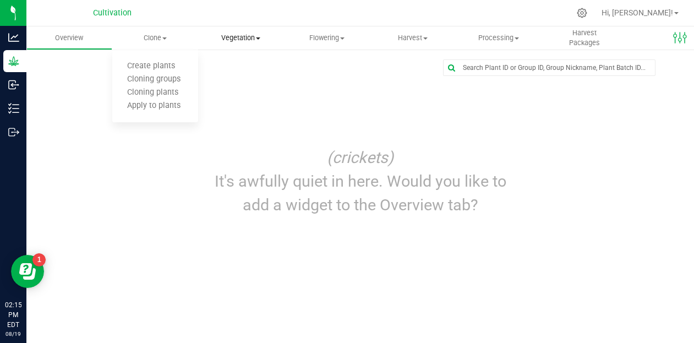
click at [249, 42] on span "Vegetation" at bounding box center [241, 38] width 85 height 10
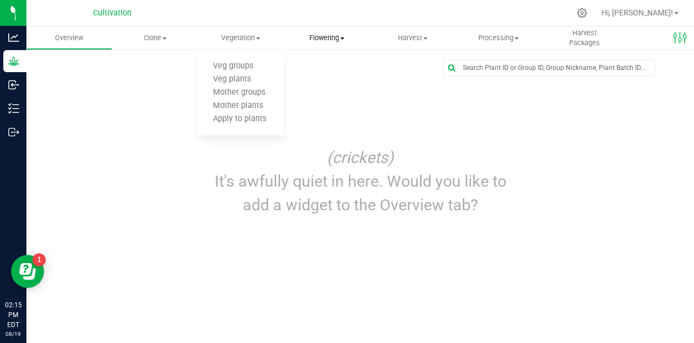
click at [318, 45] on uib-tab-heading "Flowering Create harvest Flowering groups Flowering plants Apply to plants" at bounding box center [326, 38] width 85 height 22
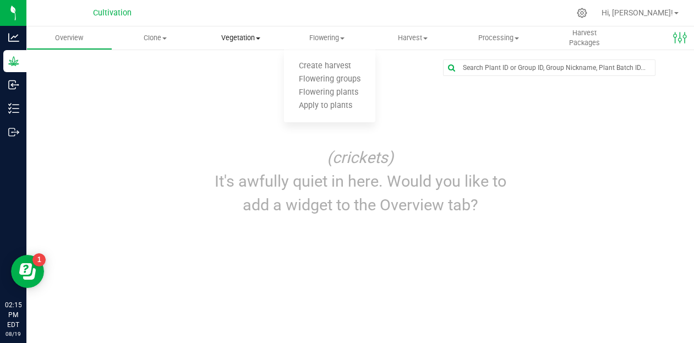
click at [230, 43] on uib-tab-heading "Vegetation Veg groups Veg plants Mother groups Mother plants Apply to plants" at bounding box center [241, 38] width 85 height 22
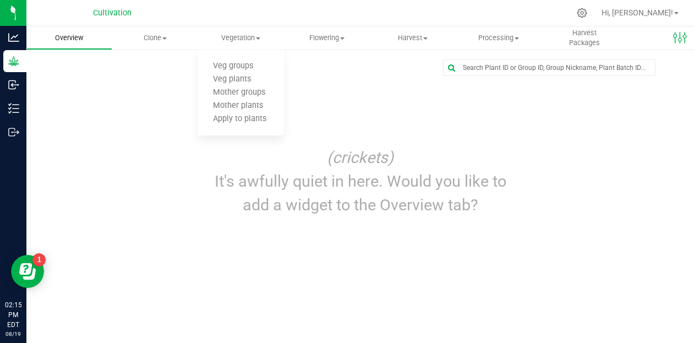
click at [67, 38] on span "Overview" at bounding box center [69, 38] width 58 height 10
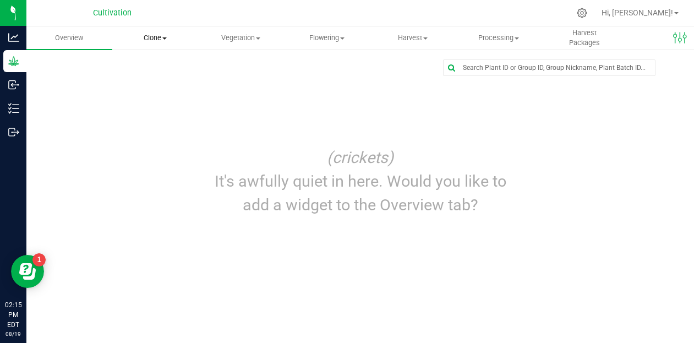
click at [163, 38] on span at bounding box center [164, 38] width 4 height 2
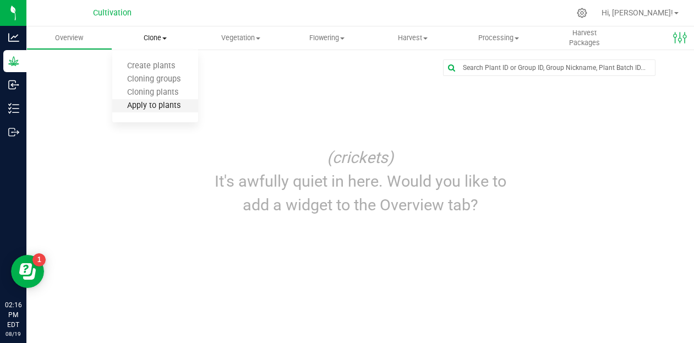
click at [152, 104] on span "Apply to plants" at bounding box center [153, 105] width 83 height 9
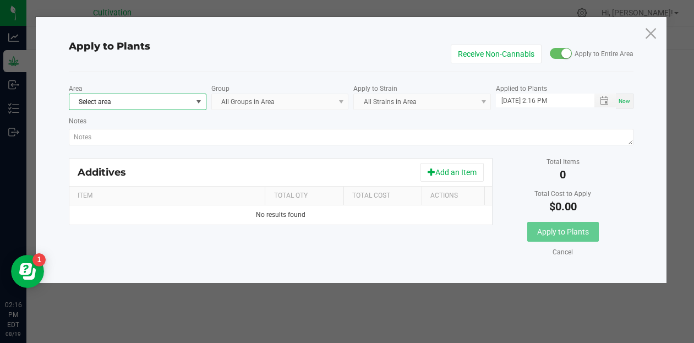
click at [172, 102] on span "Select area" at bounding box center [130, 101] width 123 height 15
click at [149, 151] on li "Container" at bounding box center [137, 147] width 136 height 15
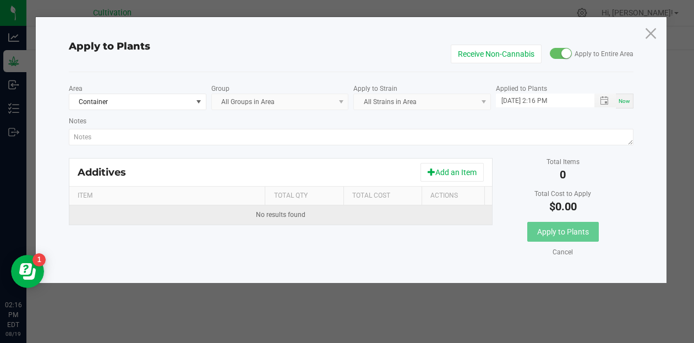
click at [355, 217] on td "No results found" at bounding box center [280, 214] width 422 height 19
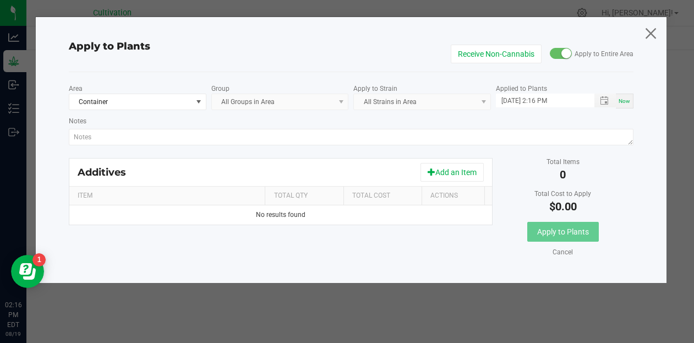
click at [655, 34] on icon at bounding box center [650, 33] width 15 height 26
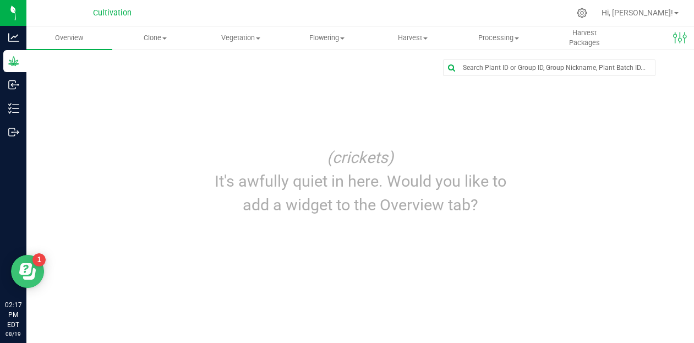
click at [33, 273] on icon "Open Resource Center" at bounding box center [29, 274] width 13 height 12
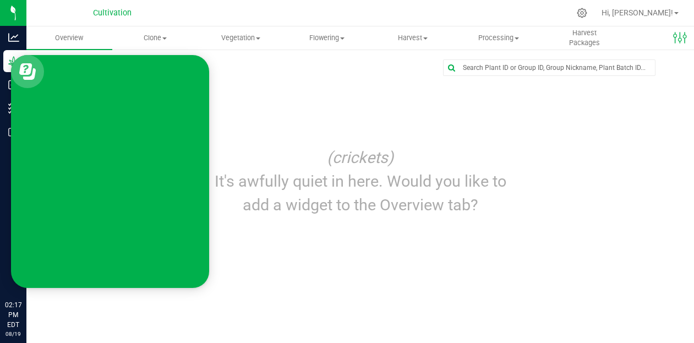
scroll to position [327, 0]
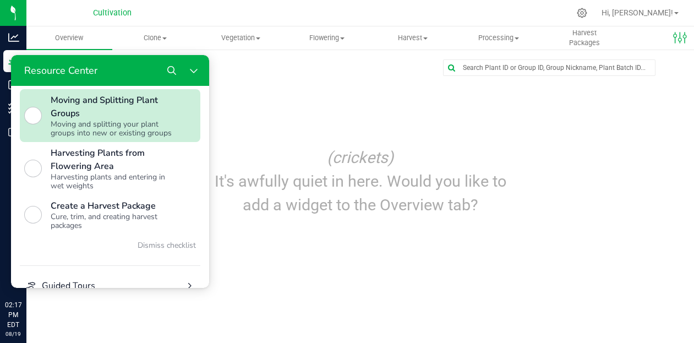
click at [109, 137] on div "Moving and splitting your plant groups into new or existing groups" at bounding box center [115, 129] width 128 height 18
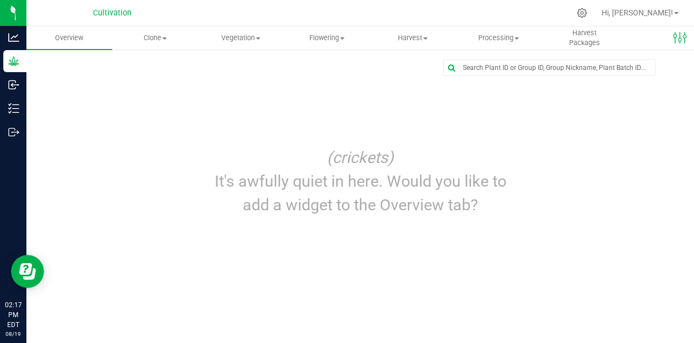
scroll to position [0, 0]
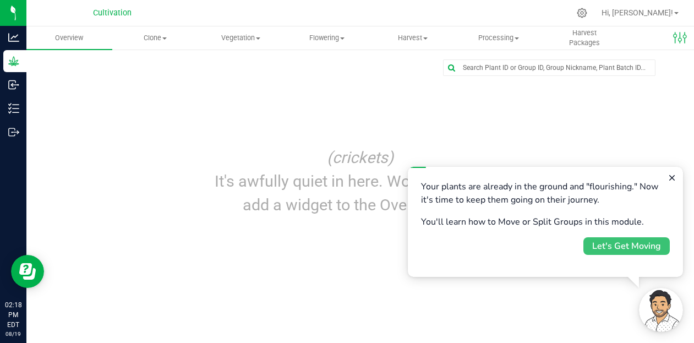
click at [612, 248] on div "Let's Get Moving" at bounding box center [626, 245] width 69 height 13
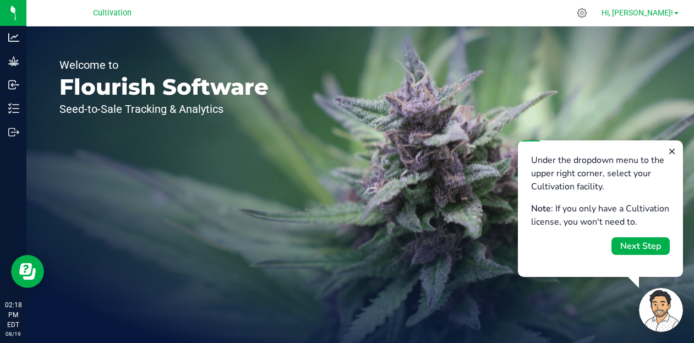
click at [674, 17] on link "Hi, [PERSON_NAME]!" at bounding box center [640, 13] width 86 height 12
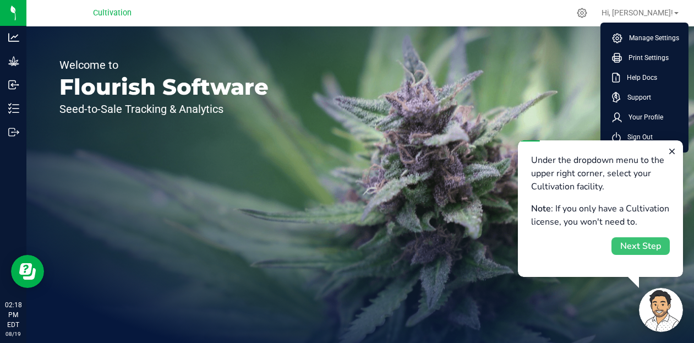
click at [638, 244] on div "Next Step" at bounding box center [640, 245] width 41 height 13
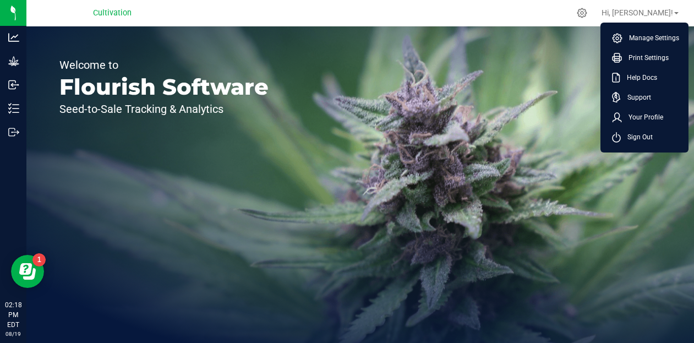
click at [550, 203] on div "Welcome to Flourish Software Seed-to-Sale Tracking & Analytics" at bounding box center [359, 184] width 667 height 316
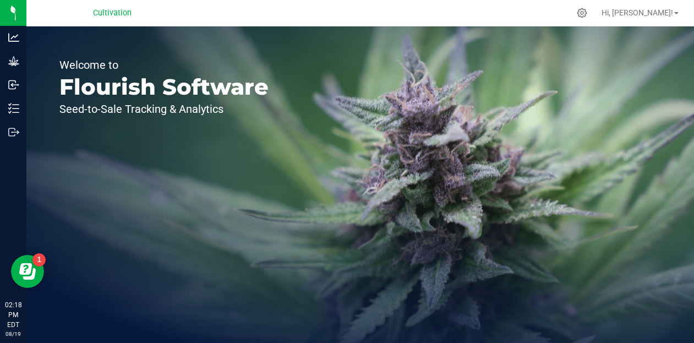
click at [592, 200] on div "Welcome to Flourish Software Seed-to-Sale Tracking & Analytics" at bounding box center [359, 184] width 667 height 316
click at [18, 272] on button "Open Resource Center" at bounding box center [27, 271] width 33 height 33
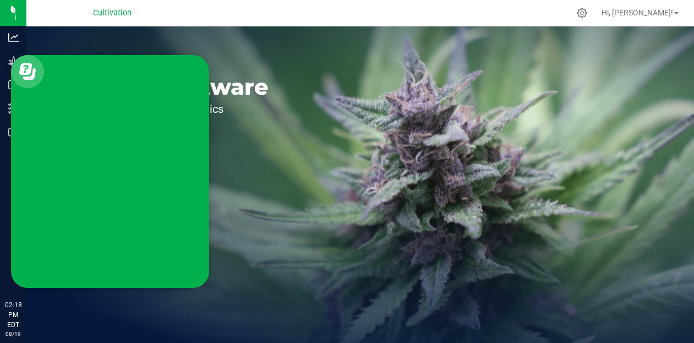
scroll to position [327, 0]
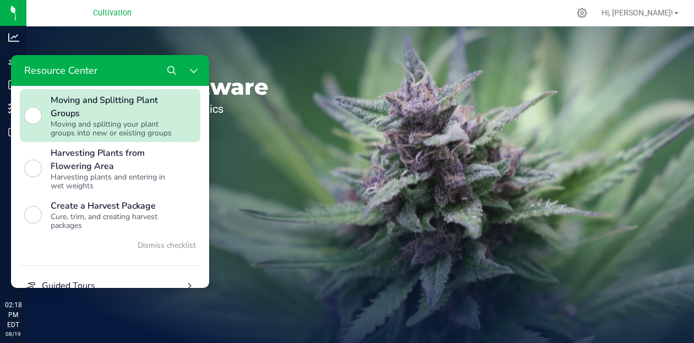
click at [94, 137] on div "Moving and splitting your plant groups into new or existing groups" at bounding box center [115, 129] width 128 height 18
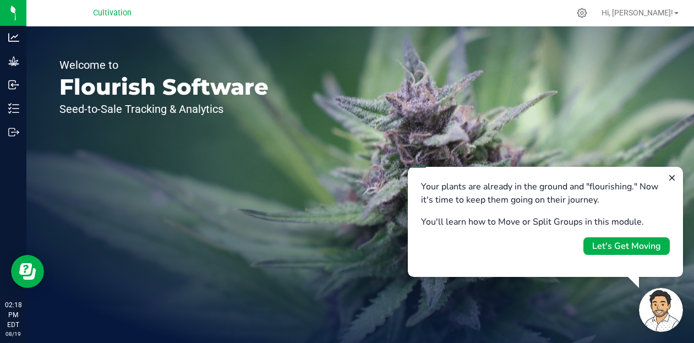
scroll to position [0, 0]
click at [609, 250] on div "Let's Get Moving" at bounding box center [626, 245] width 69 height 13
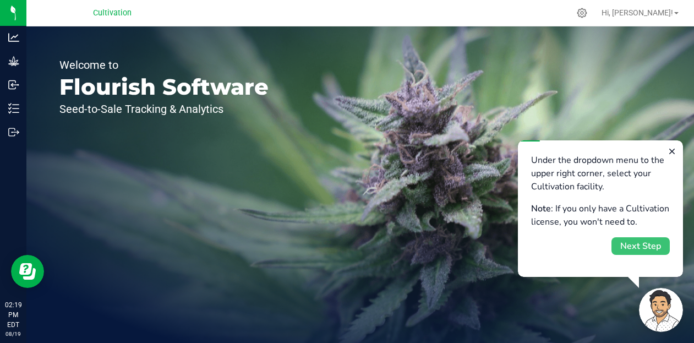
click at [626, 245] on div "Next Step" at bounding box center [640, 245] width 41 height 13
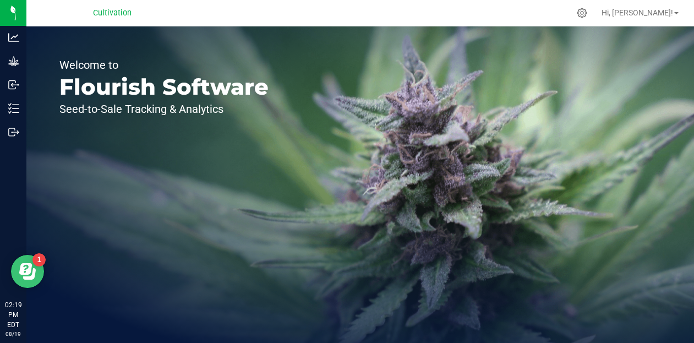
click at [32, 271] on icon "Open Resource Center" at bounding box center [27, 271] width 16 height 16
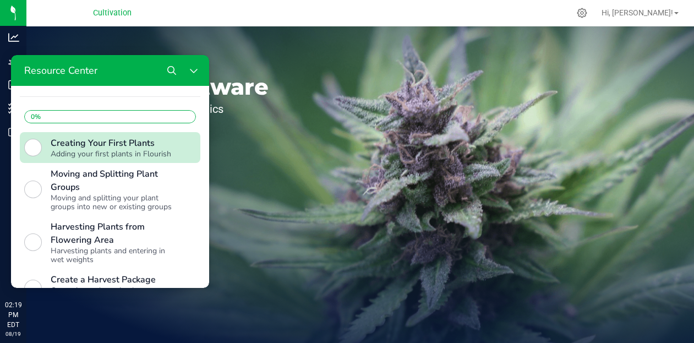
scroll to position [272, 0]
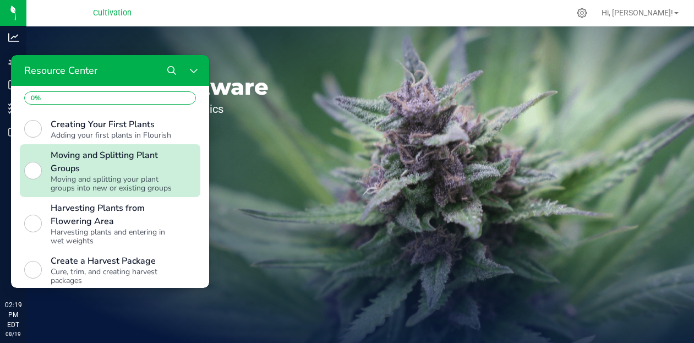
click at [117, 192] on div "Moving and splitting your plant groups into new or existing groups" at bounding box center [115, 184] width 128 height 18
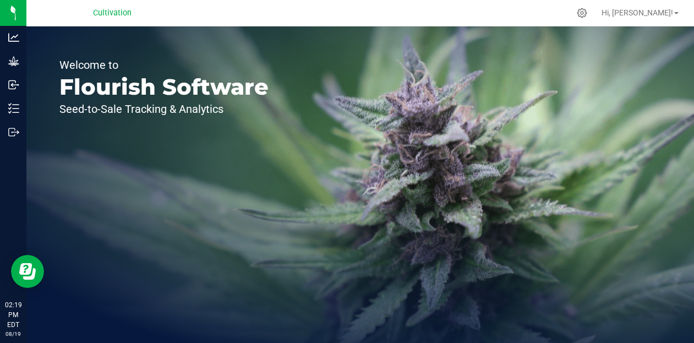
scroll to position [0, 0]
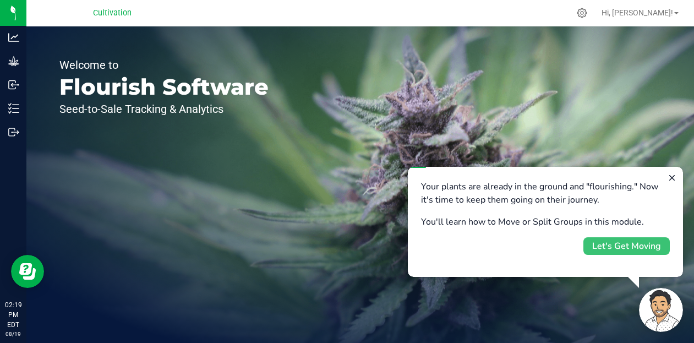
click at [630, 247] on div "Let's Get Moving" at bounding box center [626, 245] width 69 height 13
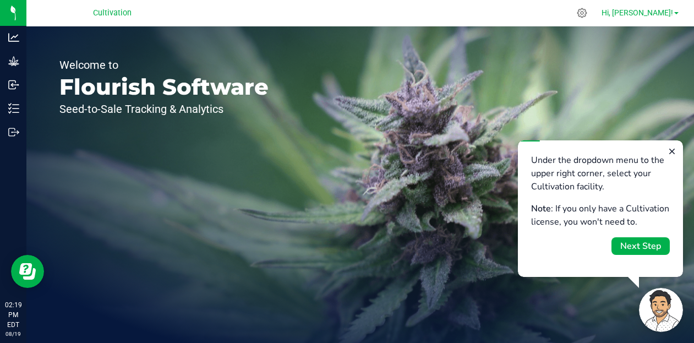
click at [668, 12] on span "Hi, [PERSON_NAME]!" at bounding box center [636, 12] width 71 height 9
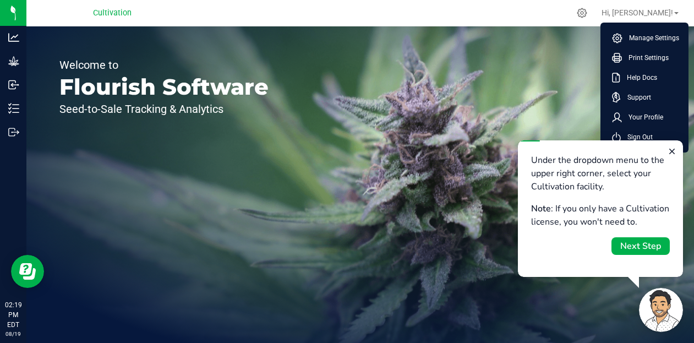
drag, startPoint x: 671, startPoint y: 0, endPoint x: 439, endPoint y: 120, distance: 260.7
click at [439, 120] on div "Welcome to Flourish Software Seed-to-Sale Tracking & Analytics" at bounding box center [359, 184] width 667 height 316
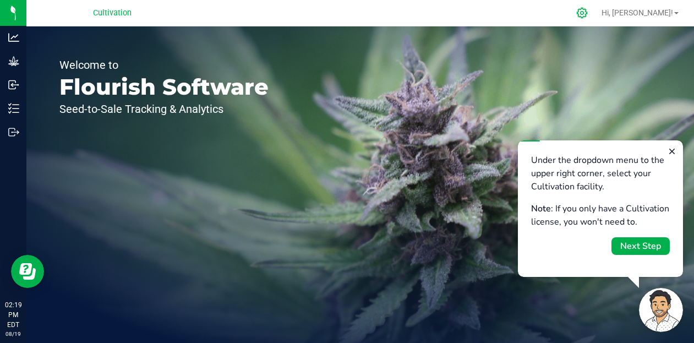
click at [587, 13] on icon at bounding box center [582, 13] width 12 height 12
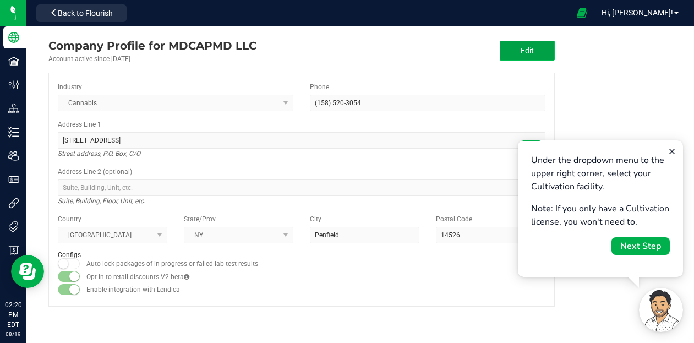
click at [544, 48] on button "Edit" at bounding box center [526, 51] width 55 height 20
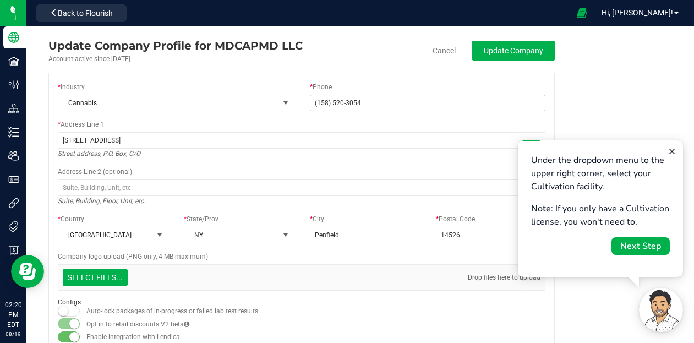
click at [320, 103] on input "(158) 520-3054" at bounding box center [427, 103] width 235 height 16
type input "(585) 203-054"
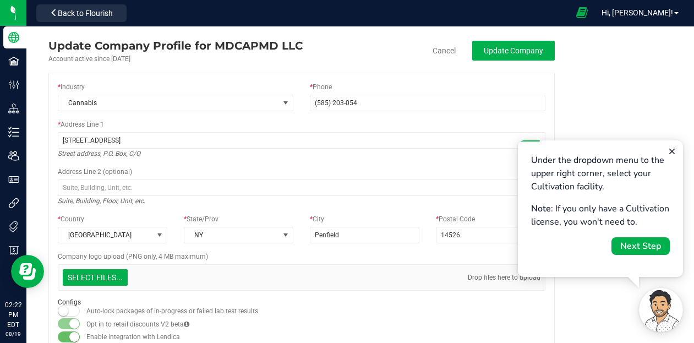
click at [587, 10] on icon at bounding box center [582, 13] width 12 height 13
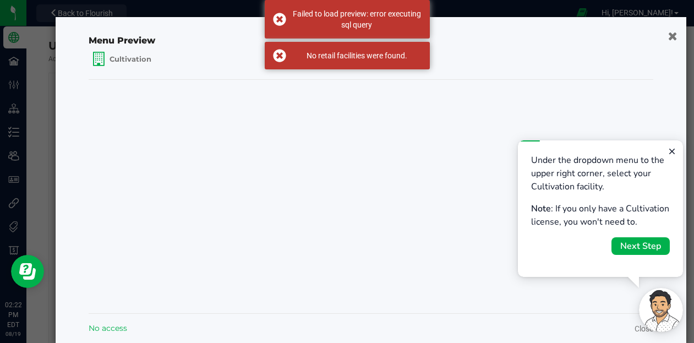
click at [668, 38] on icon "button" at bounding box center [672, 36] width 9 height 12
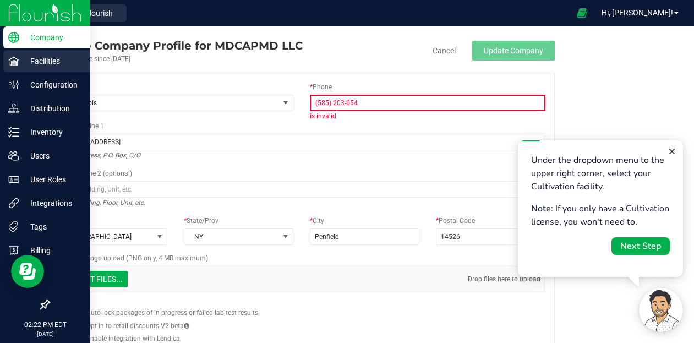
click at [36, 61] on p "Facilities" at bounding box center [52, 60] width 66 height 13
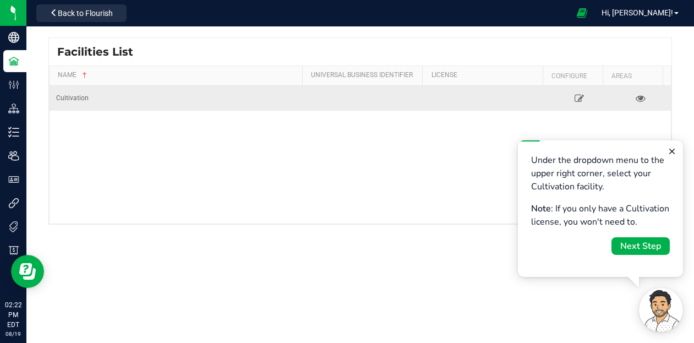
click at [295, 96] on td "Cultivation" at bounding box center [177, 98] width 256 height 25
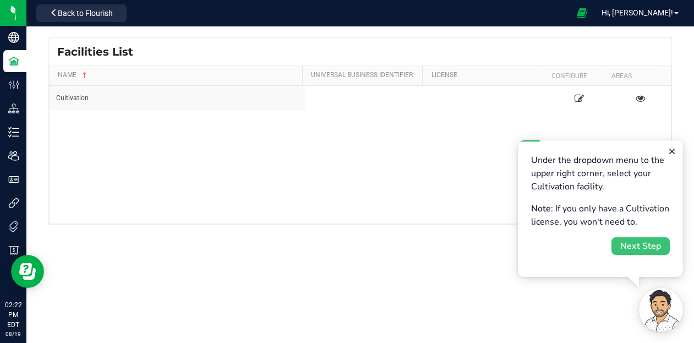
click at [643, 246] on div "Next Step" at bounding box center [640, 245] width 41 height 13
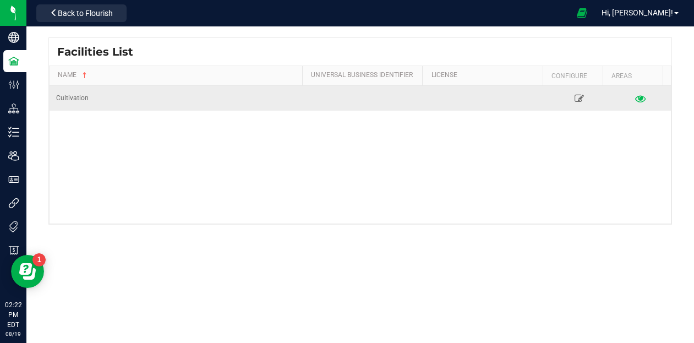
click at [635, 99] on icon at bounding box center [640, 98] width 10 height 8
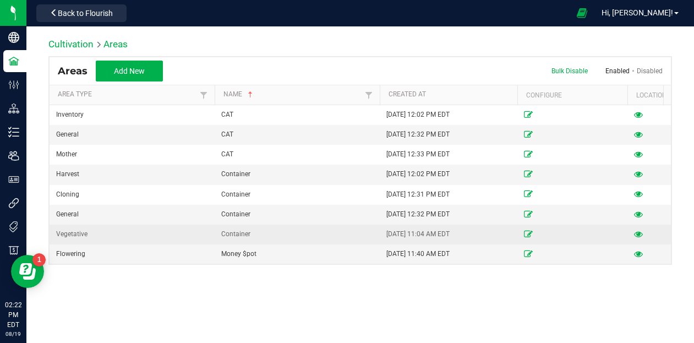
click at [197, 232] on div "Vegetative" at bounding box center [132, 234] width 152 height 10
click at [636, 235] on icon at bounding box center [638, 233] width 9 height 7
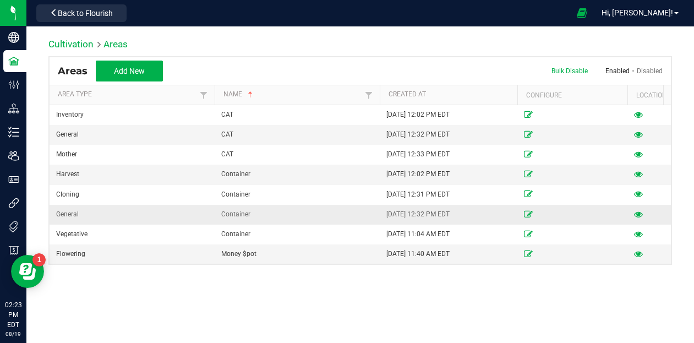
click at [636, 212] on icon at bounding box center [638, 214] width 9 height 7
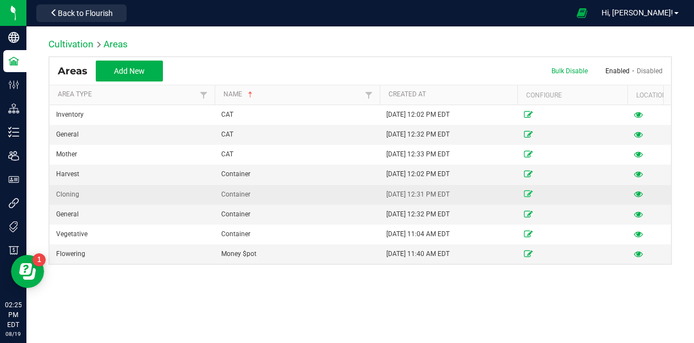
click at [527, 192] on icon at bounding box center [528, 193] width 9 height 7
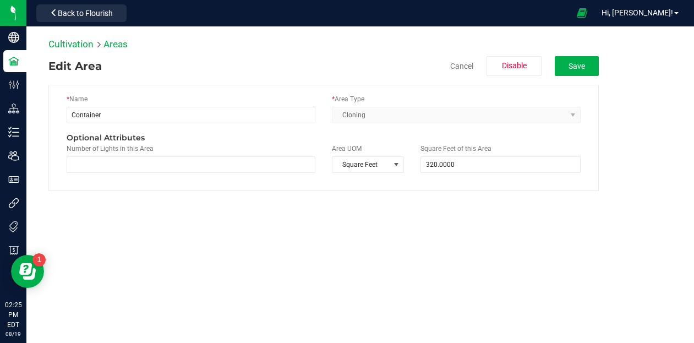
click at [387, 116] on kendo-dropdownlist "Cloning" at bounding box center [456, 115] width 249 height 16
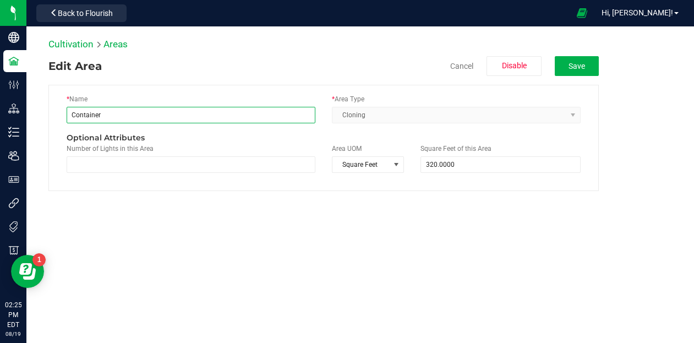
click at [246, 120] on input "Container" at bounding box center [191, 115] width 249 height 16
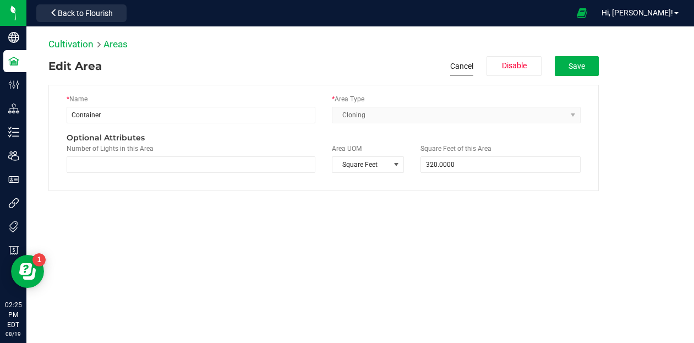
click at [461, 60] on button "Cancel" at bounding box center [461, 66] width 23 height 20
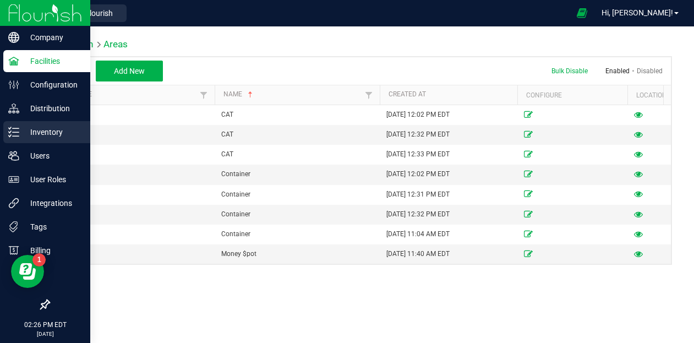
click at [22, 135] on p "Inventory" at bounding box center [52, 131] width 66 height 13
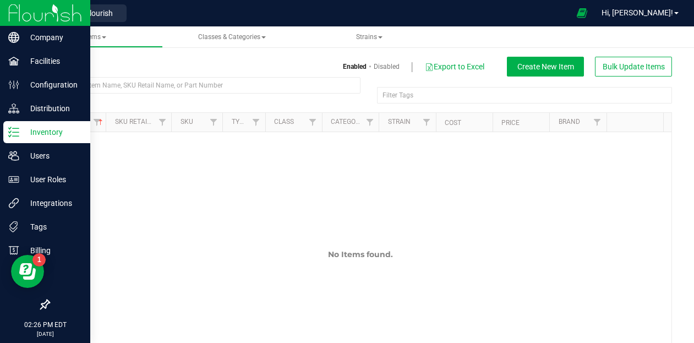
click at [43, 9] on img at bounding box center [45, 13] width 74 height 26
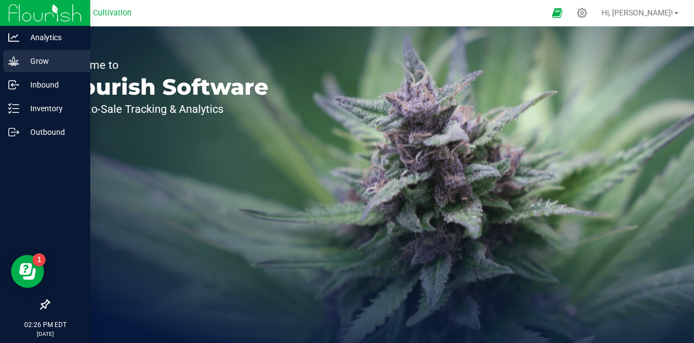
click at [42, 64] on p "Grow" at bounding box center [52, 60] width 66 height 13
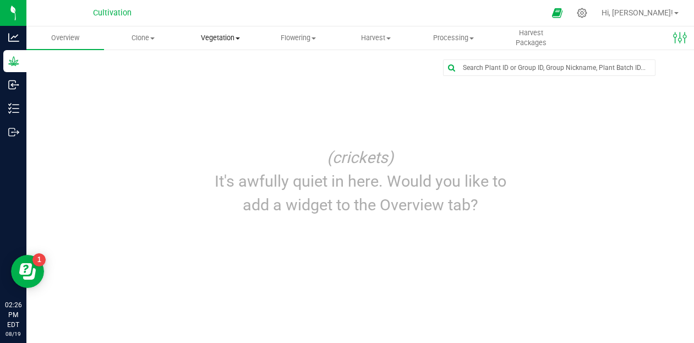
click at [223, 38] on span "Vegetation" at bounding box center [220, 38] width 76 height 10
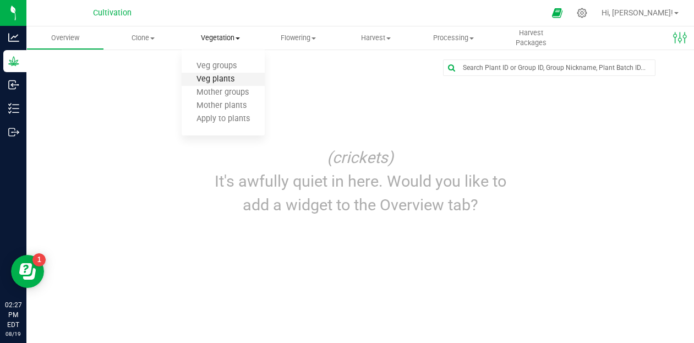
click at [223, 80] on span "Veg plants" at bounding box center [215, 79] width 68 height 9
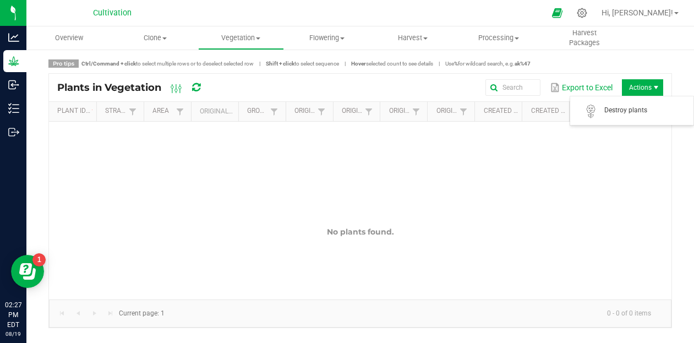
click at [657, 90] on span "Actions" at bounding box center [655, 87] width 9 height 9
click at [161, 37] on span "Clone" at bounding box center [155, 38] width 85 height 10
click at [168, 107] on span "Apply to plants" at bounding box center [153, 105] width 83 height 9
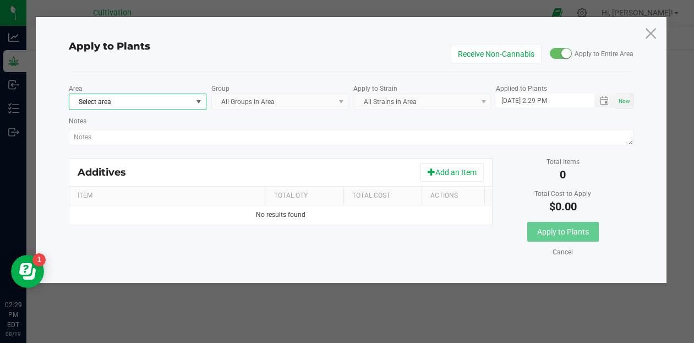
click at [164, 103] on span "Select area" at bounding box center [130, 101] width 123 height 15
click at [130, 147] on li "Container" at bounding box center [137, 147] width 136 height 15
click at [257, 100] on kendo-dropdownlist "All Groups in Area" at bounding box center [279, 101] width 137 height 16
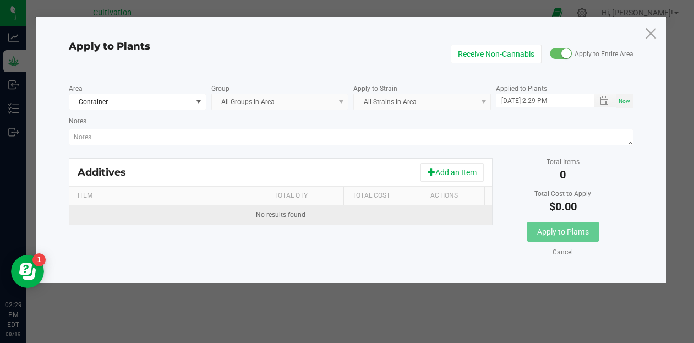
click at [260, 214] on span "No results found" at bounding box center [280, 215] width 49 height 8
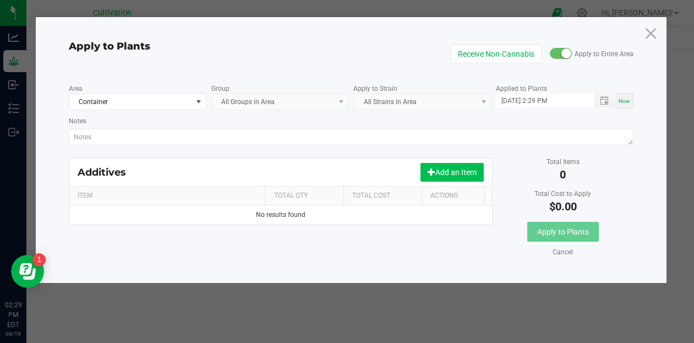
click at [442, 168] on button "Add an Item" at bounding box center [451, 172] width 63 height 19
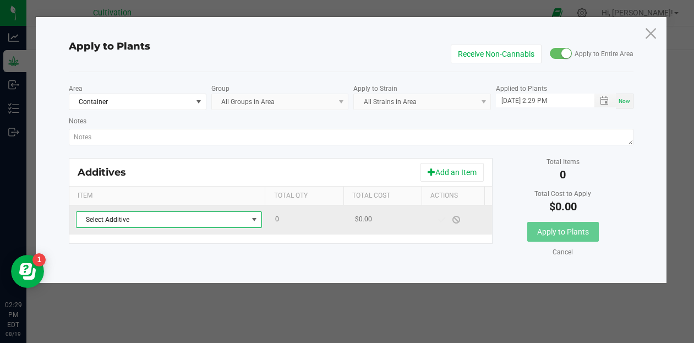
click at [252, 218] on span "NO DATA FOUND" at bounding box center [254, 219] width 9 height 9
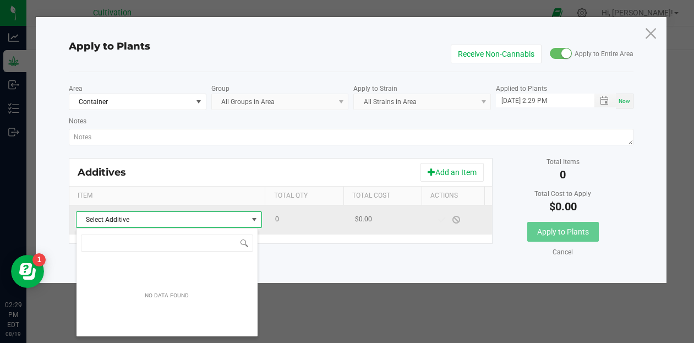
scroll to position [16, 182]
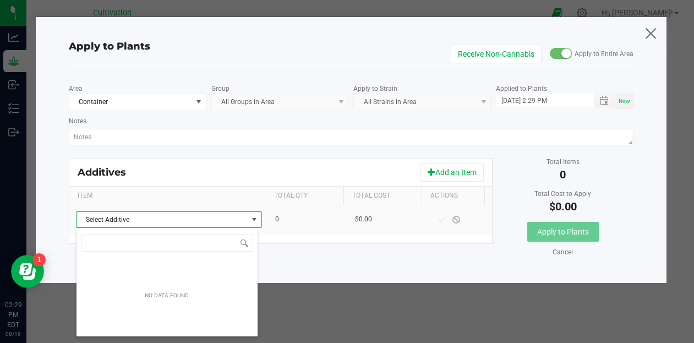
click at [648, 30] on icon at bounding box center [650, 33] width 15 height 26
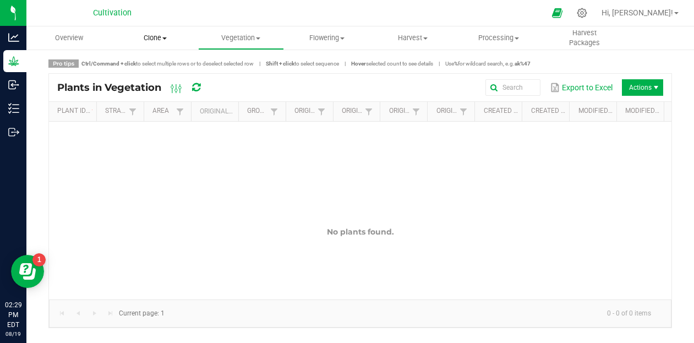
click at [153, 38] on span "Clone" at bounding box center [155, 38] width 85 height 10
click at [156, 92] on span "Cloning plants" at bounding box center [152, 92] width 81 height 9
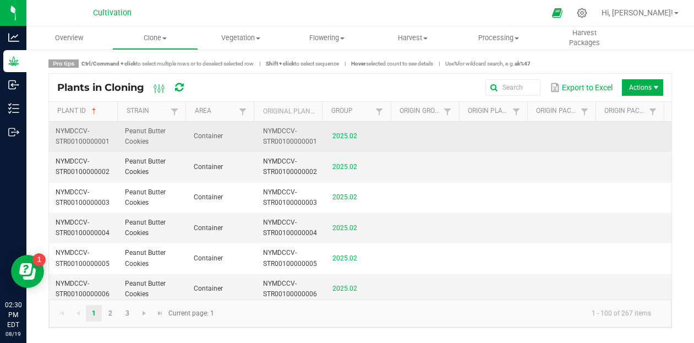
click at [210, 137] on span "Container" at bounding box center [208, 136] width 29 height 8
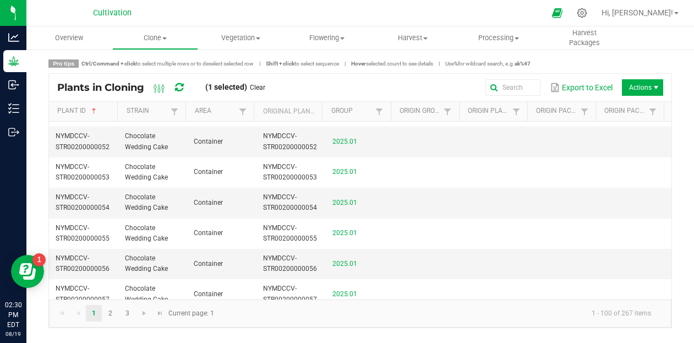
scroll to position [2869, 0]
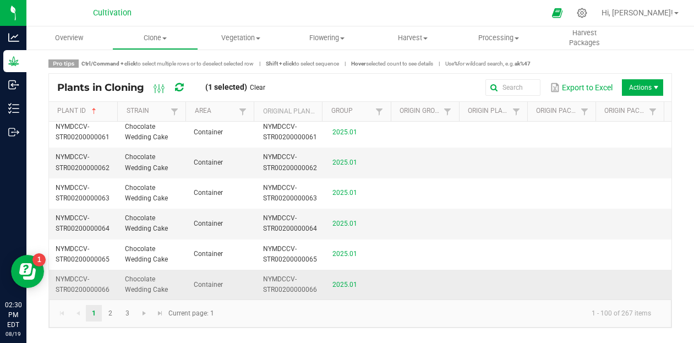
click at [207, 294] on td "Container" at bounding box center [221, 284] width 69 height 30
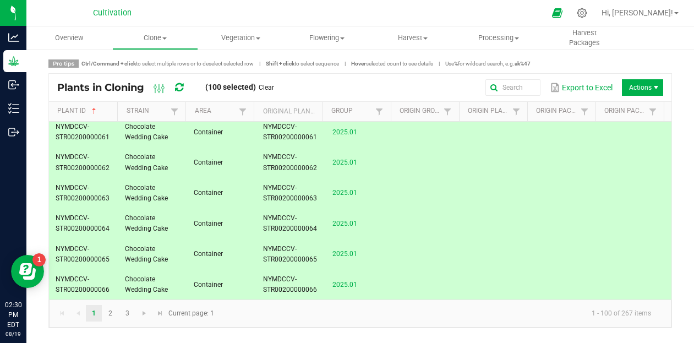
drag, startPoint x: 217, startPoint y: 270, endPoint x: 641, endPoint y: 85, distance: 462.8
click at [641, 85] on span "Actions" at bounding box center [641, 87] width 41 height 16
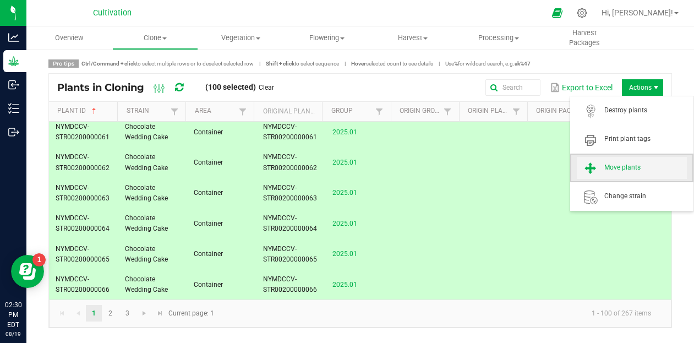
click at [624, 166] on span "Move plants" at bounding box center [645, 167] width 82 height 9
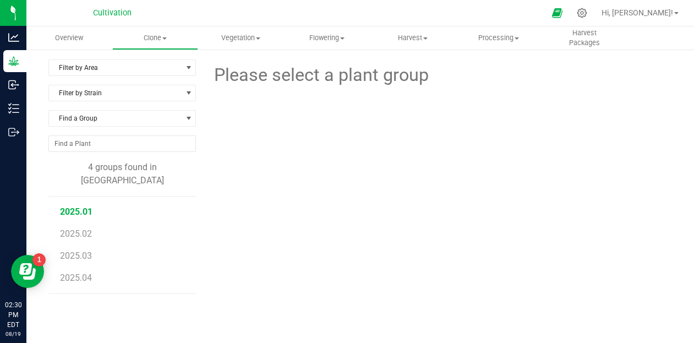
click at [84, 206] on span "2025.01" at bounding box center [76, 211] width 32 height 10
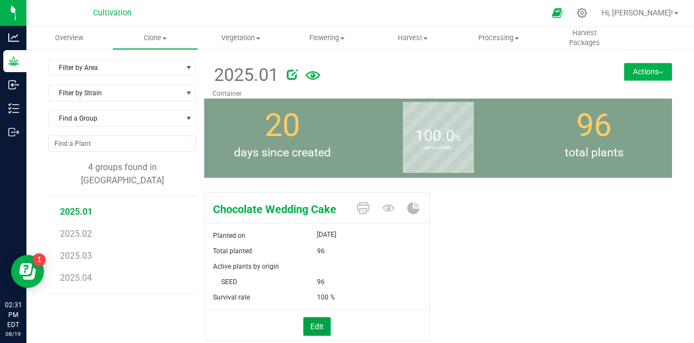
click at [318, 326] on button "Edit" at bounding box center [316, 326] width 27 height 19
click at [641, 70] on button "Actions" at bounding box center [648, 72] width 48 height 18
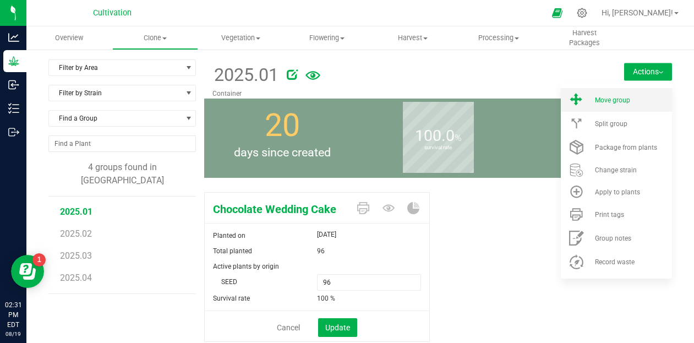
click at [618, 103] on span "Move group" at bounding box center [612, 100] width 35 height 8
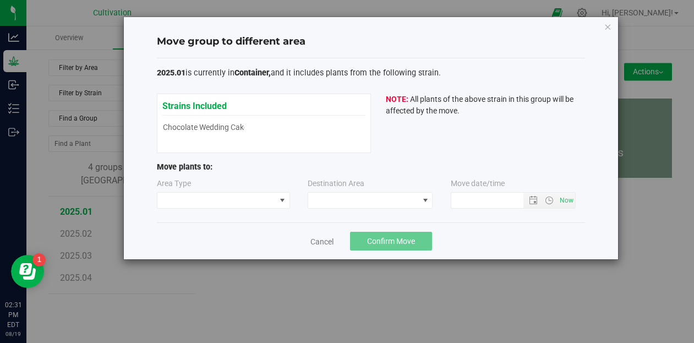
type input "8/19/2025 2:31 PM"
click at [254, 201] on span at bounding box center [216, 199] width 118 height 15
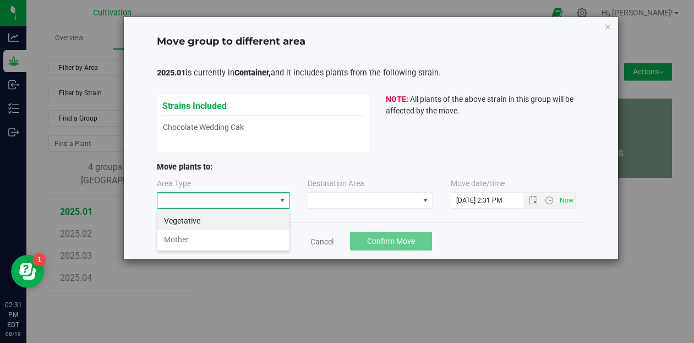
scroll to position [16, 133]
click at [230, 222] on li "Vegetative" at bounding box center [223, 220] width 132 height 19
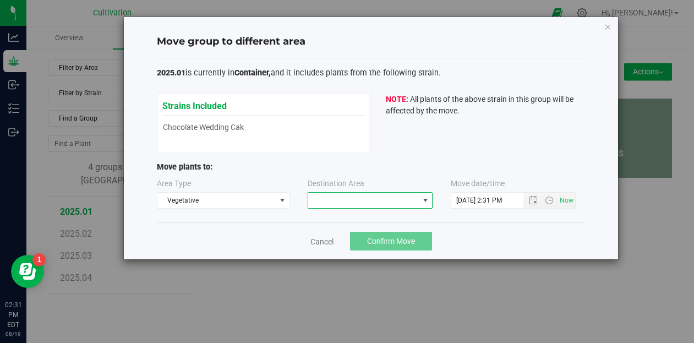
click at [360, 197] on span at bounding box center [363, 199] width 110 height 15
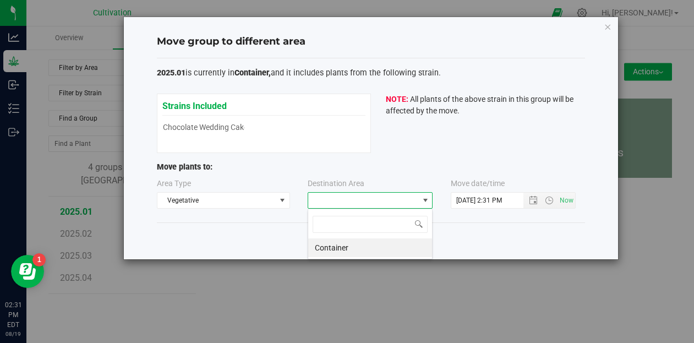
scroll to position [16, 125]
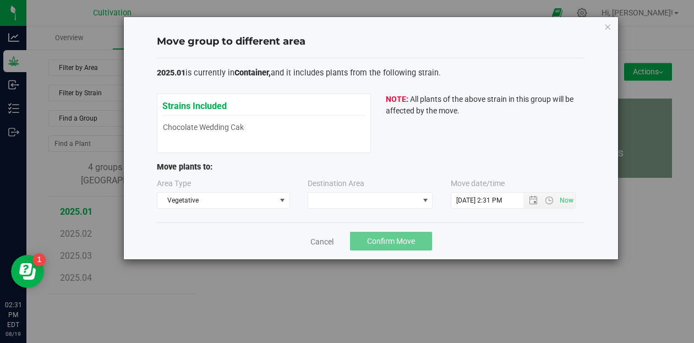
click at [446, 215] on div "2025.01 is currently in Container, and it includes plants from the following st…" at bounding box center [371, 140] width 428 height 164
click at [213, 121] on div "Strains Included Chocolate Wedding Cake Chocolate Wedding Cake" at bounding box center [263, 117] width 203 height 36
click at [374, 201] on span at bounding box center [363, 199] width 110 height 15
click at [609, 25] on icon "button" at bounding box center [607, 26] width 8 height 13
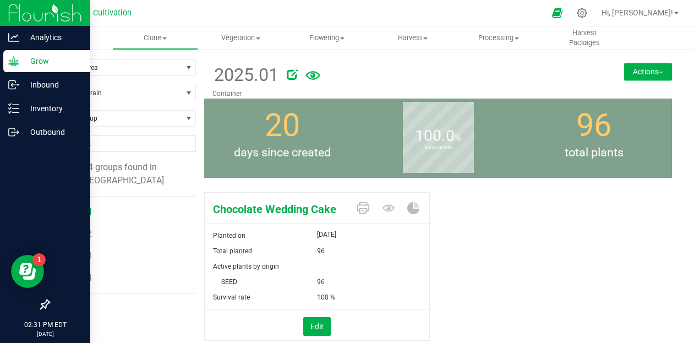
click at [39, 19] on img at bounding box center [45, 13] width 74 height 26
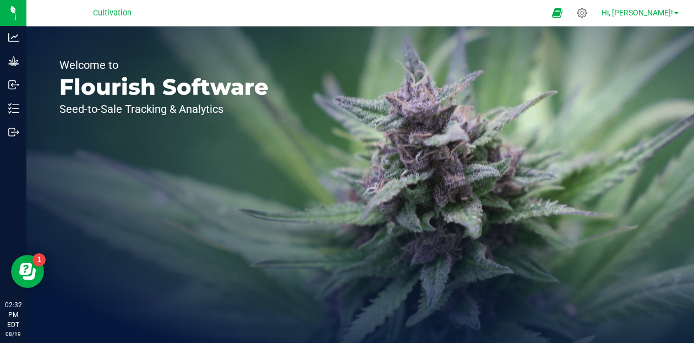
click at [646, 16] on span "Hi, [PERSON_NAME]!" at bounding box center [636, 12] width 71 height 9
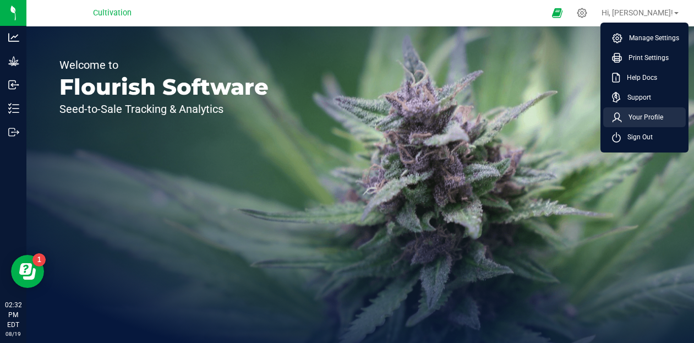
click at [630, 117] on span "Your Profile" at bounding box center [641, 117] width 41 height 11
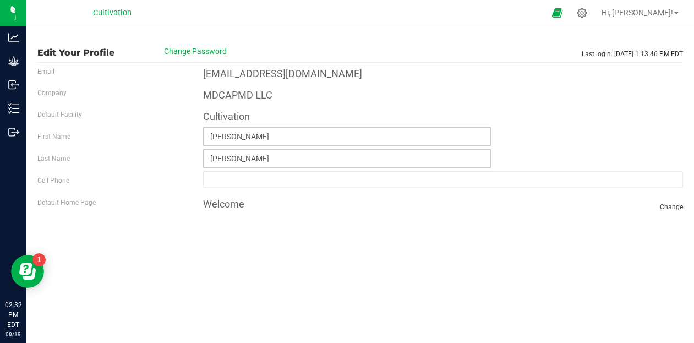
click at [62, 114] on label "Default Facility" at bounding box center [59, 114] width 45 height 10
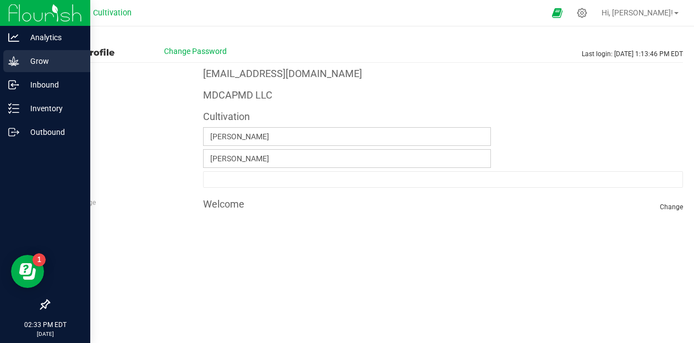
click at [49, 63] on p "Grow" at bounding box center [52, 60] width 66 height 13
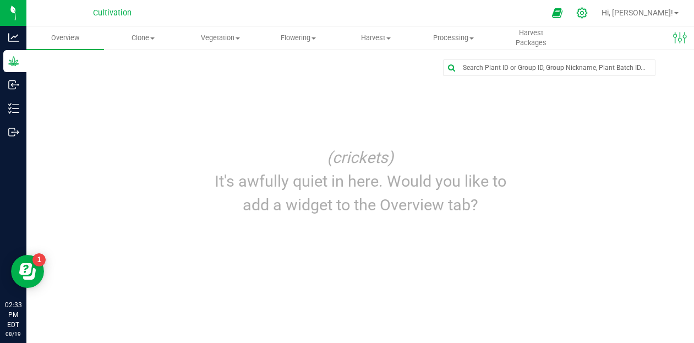
click at [587, 13] on icon at bounding box center [582, 13] width 12 height 12
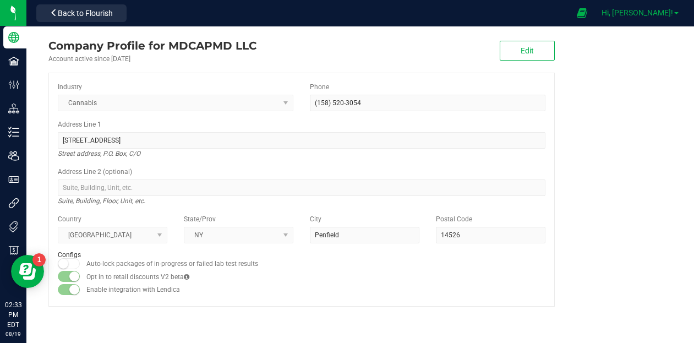
click at [659, 14] on span "Hi, [PERSON_NAME]!" at bounding box center [636, 12] width 71 height 9
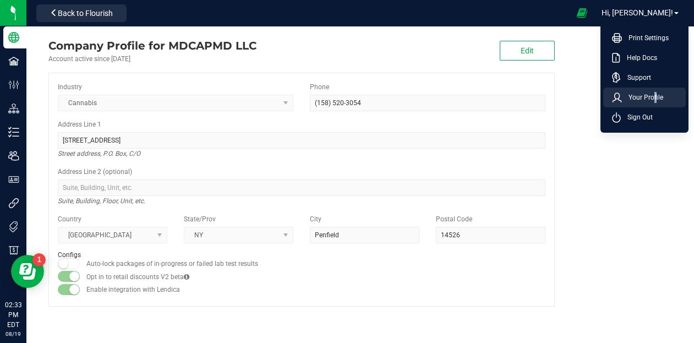
click at [651, 97] on span "Your Profile" at bounding box center [641, 97] width 41 height 11
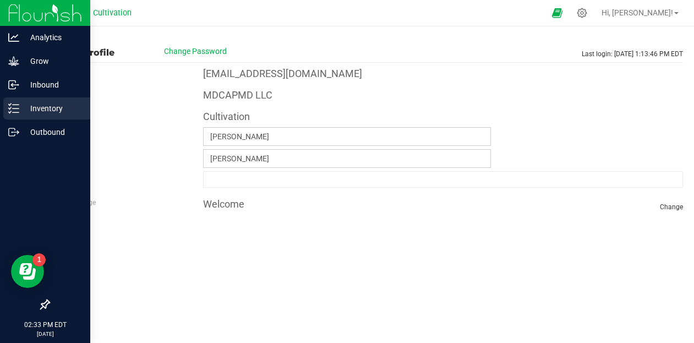
click at [34, 111] on p "Inventory" at bounding box center [52, 108] width 66 height 13
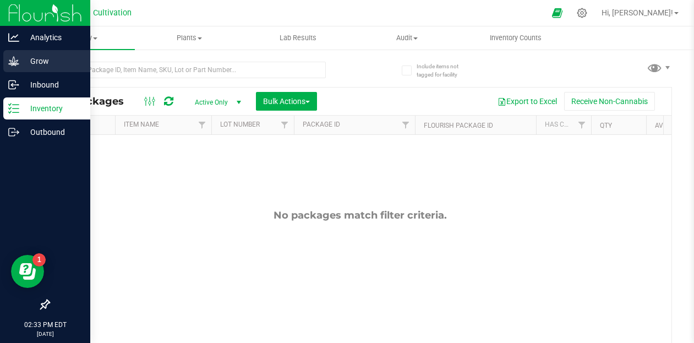
click at [37, 58] on p "Grow" at bounding box center [52, 60] width 66 height 13
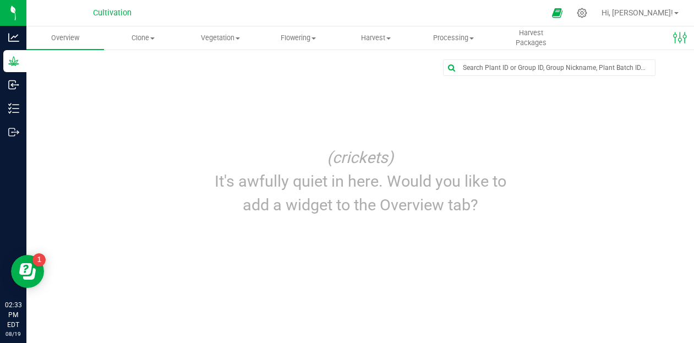
click at [236, 93] on div "Edit dashboard (crickets) It's awfully quiet in here. Would you like to add a w…" at bounding box center [359, 141] width 623 height 164
click at [145, 35] on span "Clone" at bounding box center [142, 38] width 76 height 10
click at [216, 35] on span "Vegetation" at bounding box center [220, 38] width 76 height 10
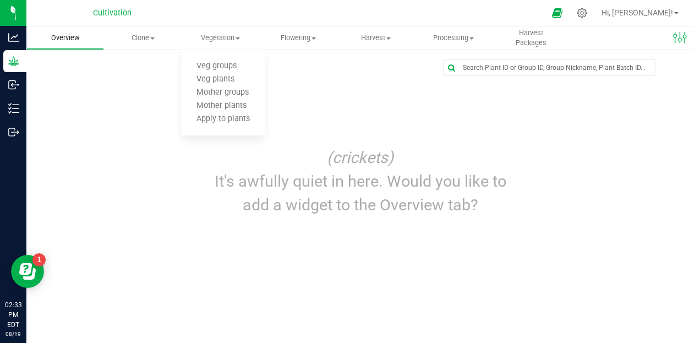
click at [81, 42] on span "Overview" at bounding box center [65, 38] width 58 height 10
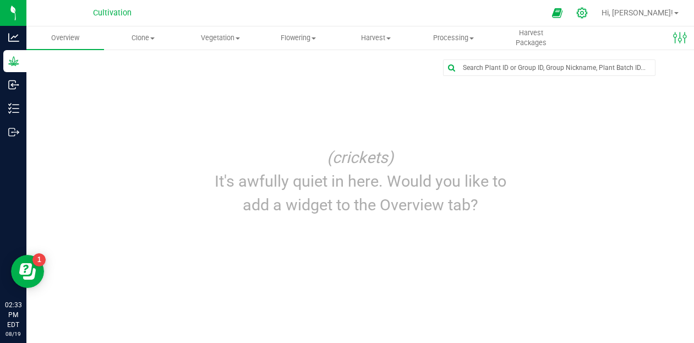
click at [587, 14] on icon at bounding box center [582, 13] width 12 height 12
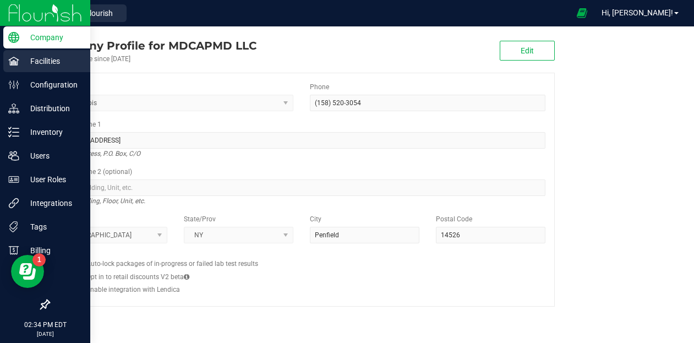
click at [54, 58] on p "Facilities" at bounding box center [52, 60] width 66 height 13
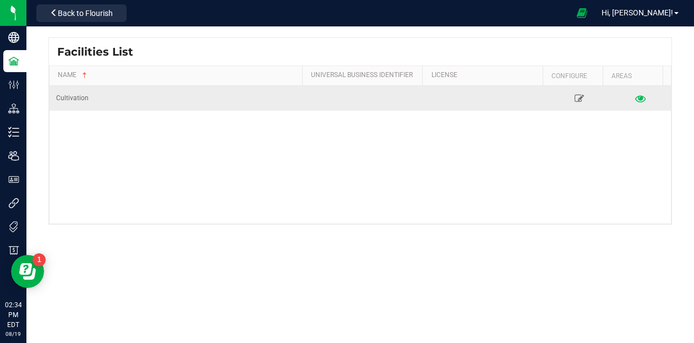
click at [635, 100] on icon at bounding box center [640, 98] width 10 height 8
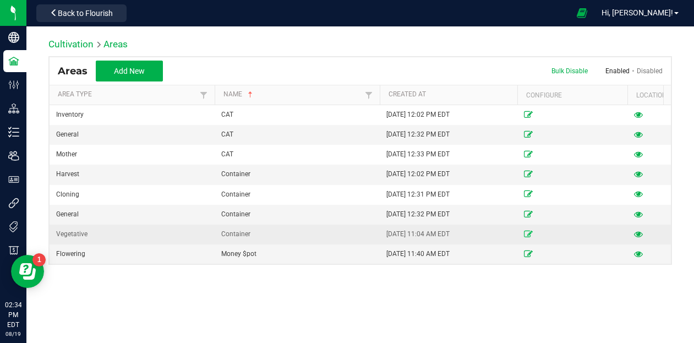
click at [530, 232] on icon at bounding box center [528, 233] width 9 height 7
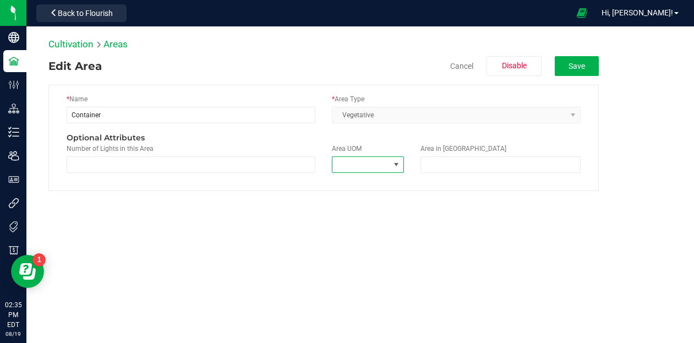
click at [387, 164] on span at bounding box center [360, 164] width 57 height 15
click at [455, 58] on button "Cancel" at bounding box center [461, 66] width 23 height 20
